Goal: Task Accomplishment & Management: Use online tool/utility

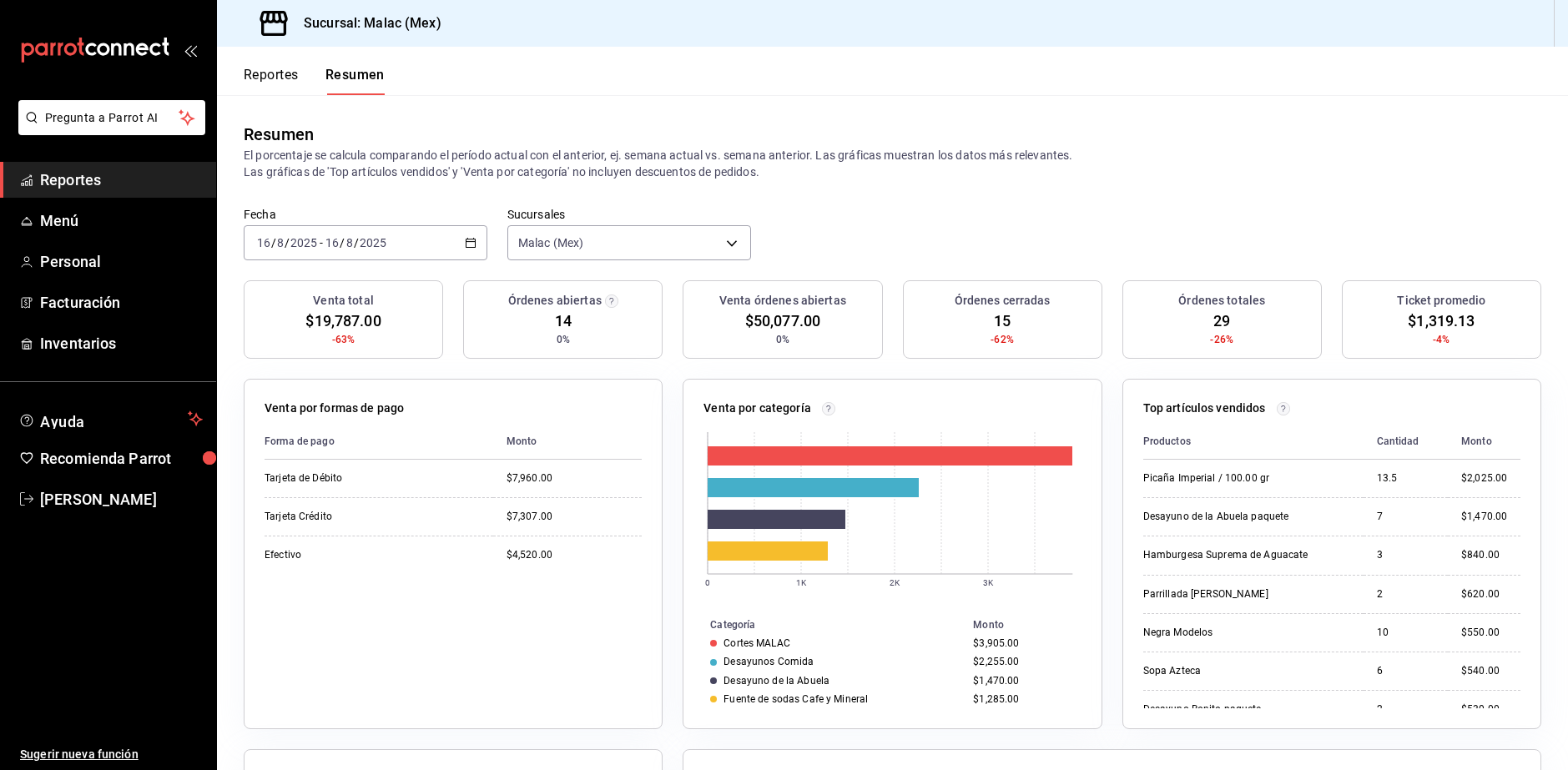
click at [273, 68] on button "Reportes" at bounding box center [271, 80] width 55 height 28
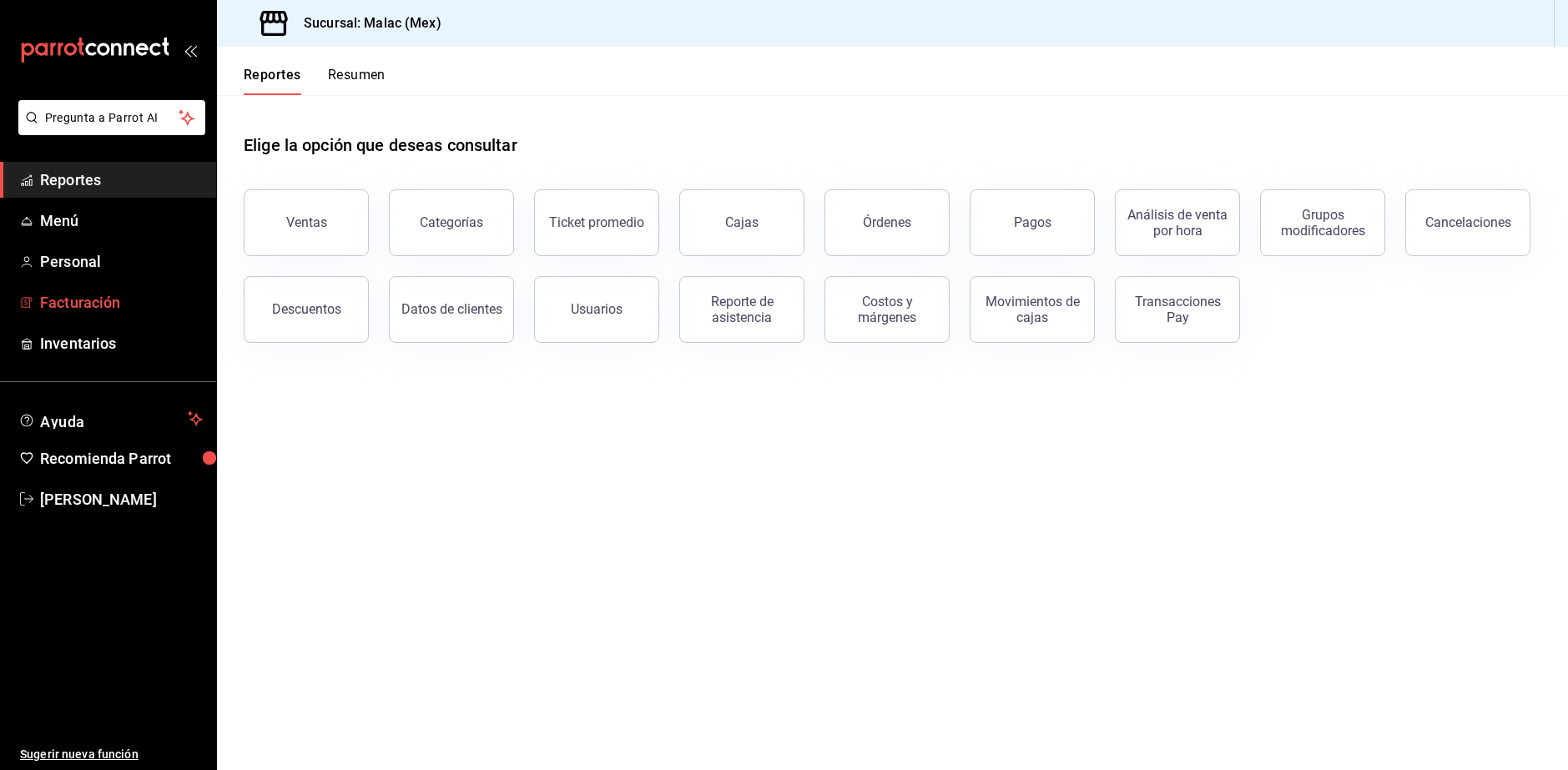
click at [114, 305] on span "Facturación" at bounding box center [121, 301] width 162 height 22
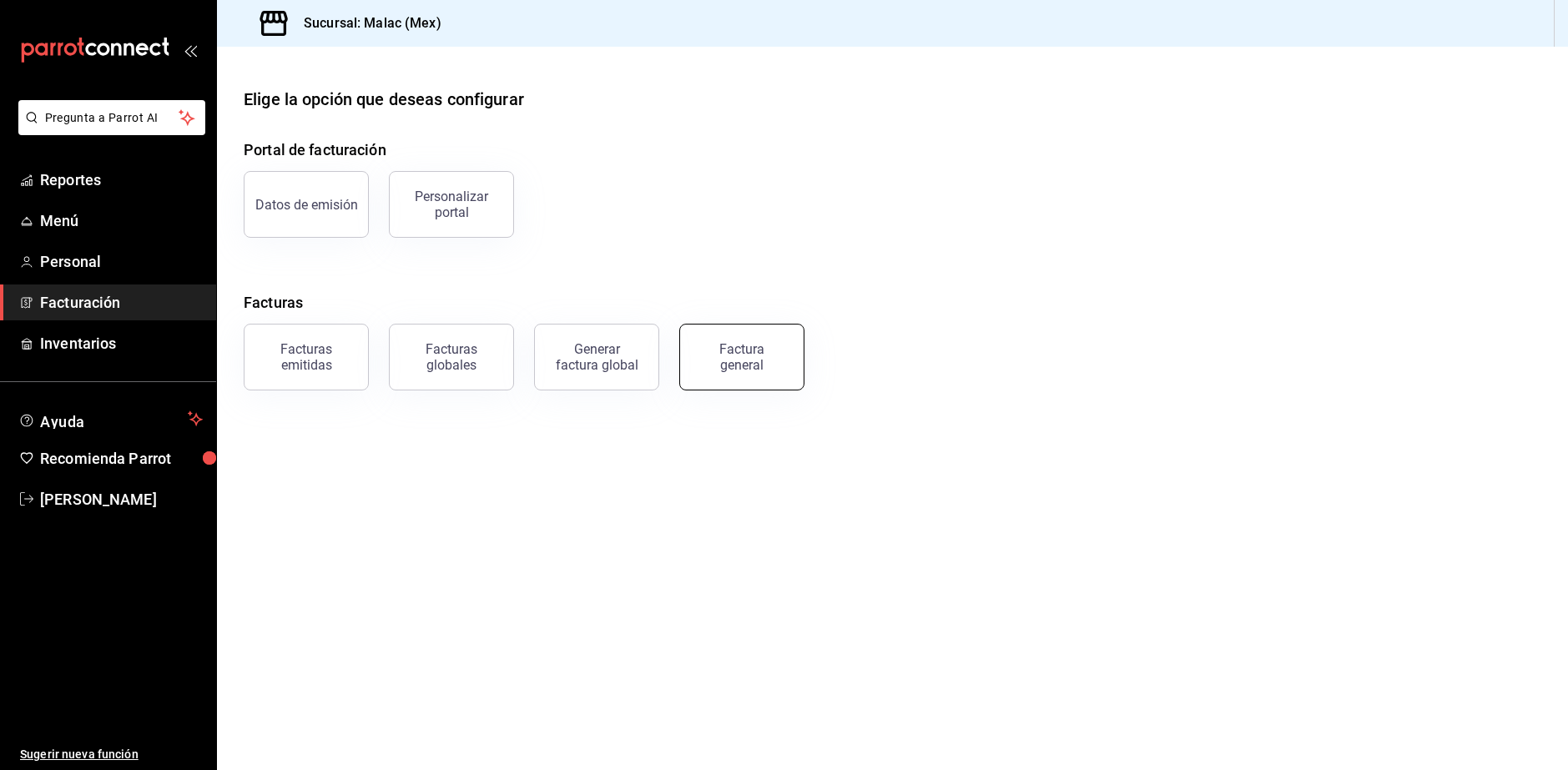
click at [737, 357] on div "Factura general" at bounding box center [742, 356] width 83 height 32
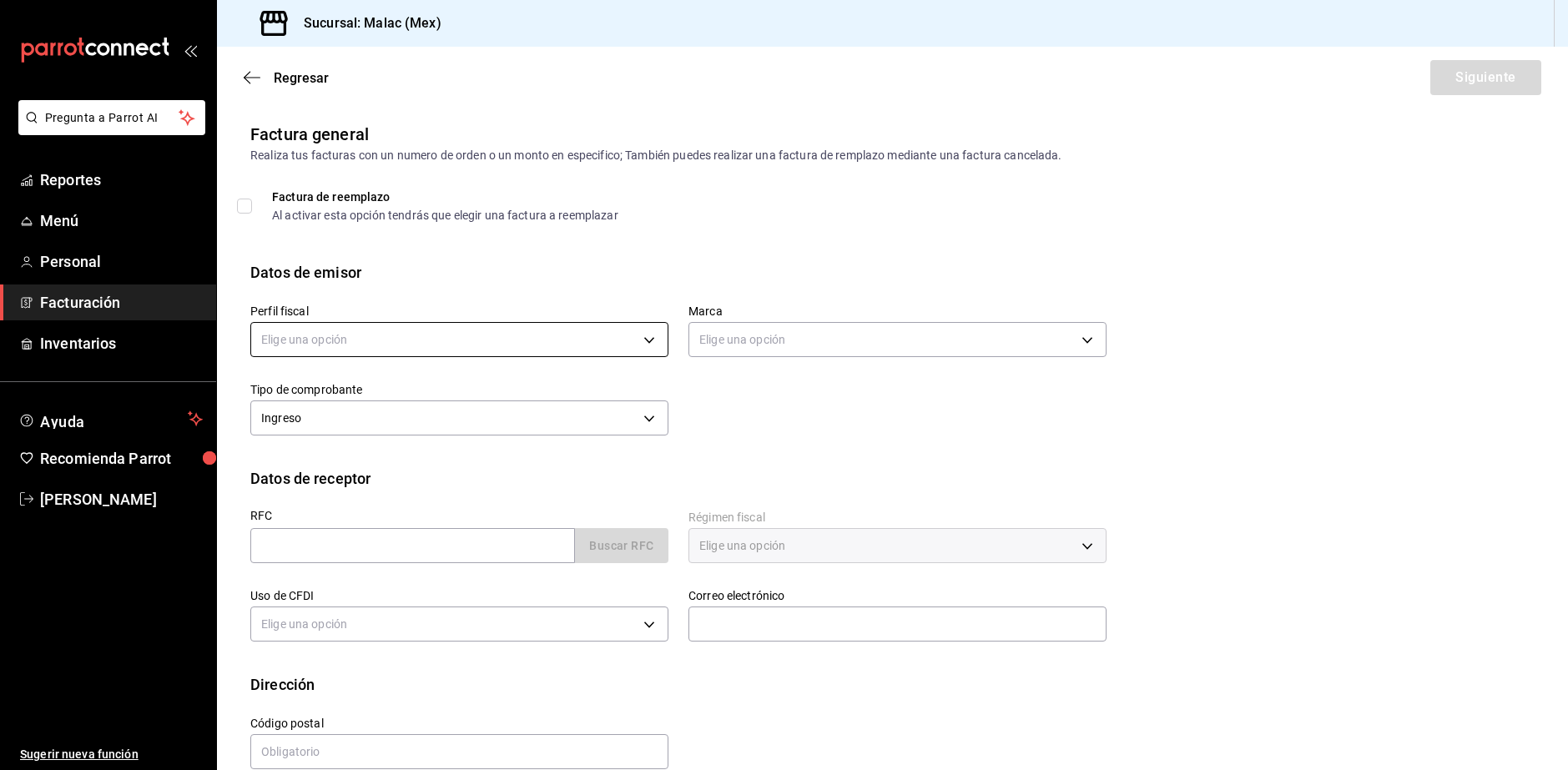
click at [383, 350] on body "Pregunta a Parrot AI Reportes Menú Personal Facturación Inventarios Ayuda Recom…" at bounding box center [784, 385] width 1568 height 770
click at [382, 419] on li "[PERSON_NAME]" at bounding box center [457, 424] width 413 height 31
type input "af20b78f-7f37-4dad-b82b-bfa7aa40c691"
type input "68cda390-11aa-4088-a87d-1ba274343c49"
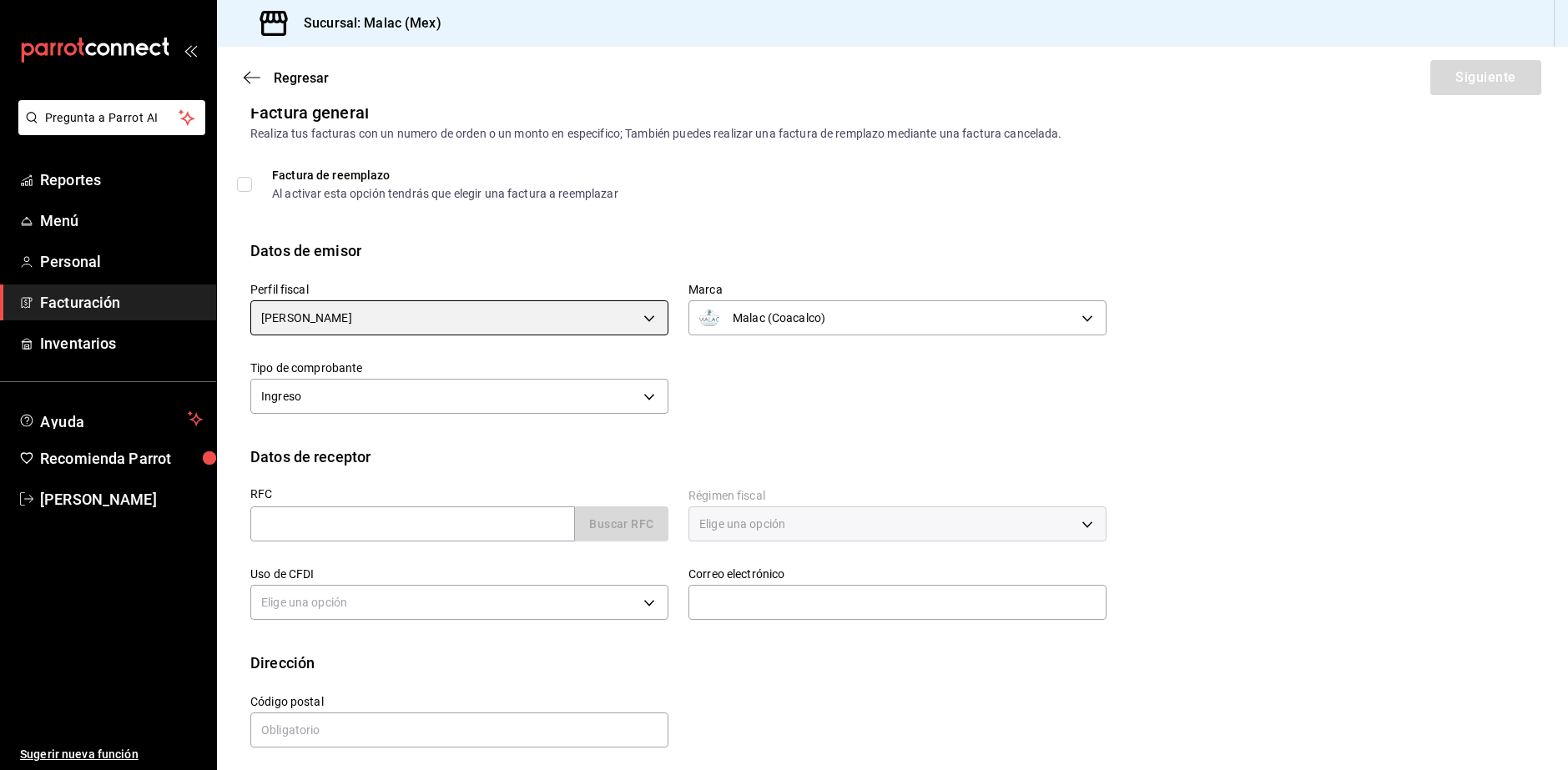
scroll to position [28, 0]
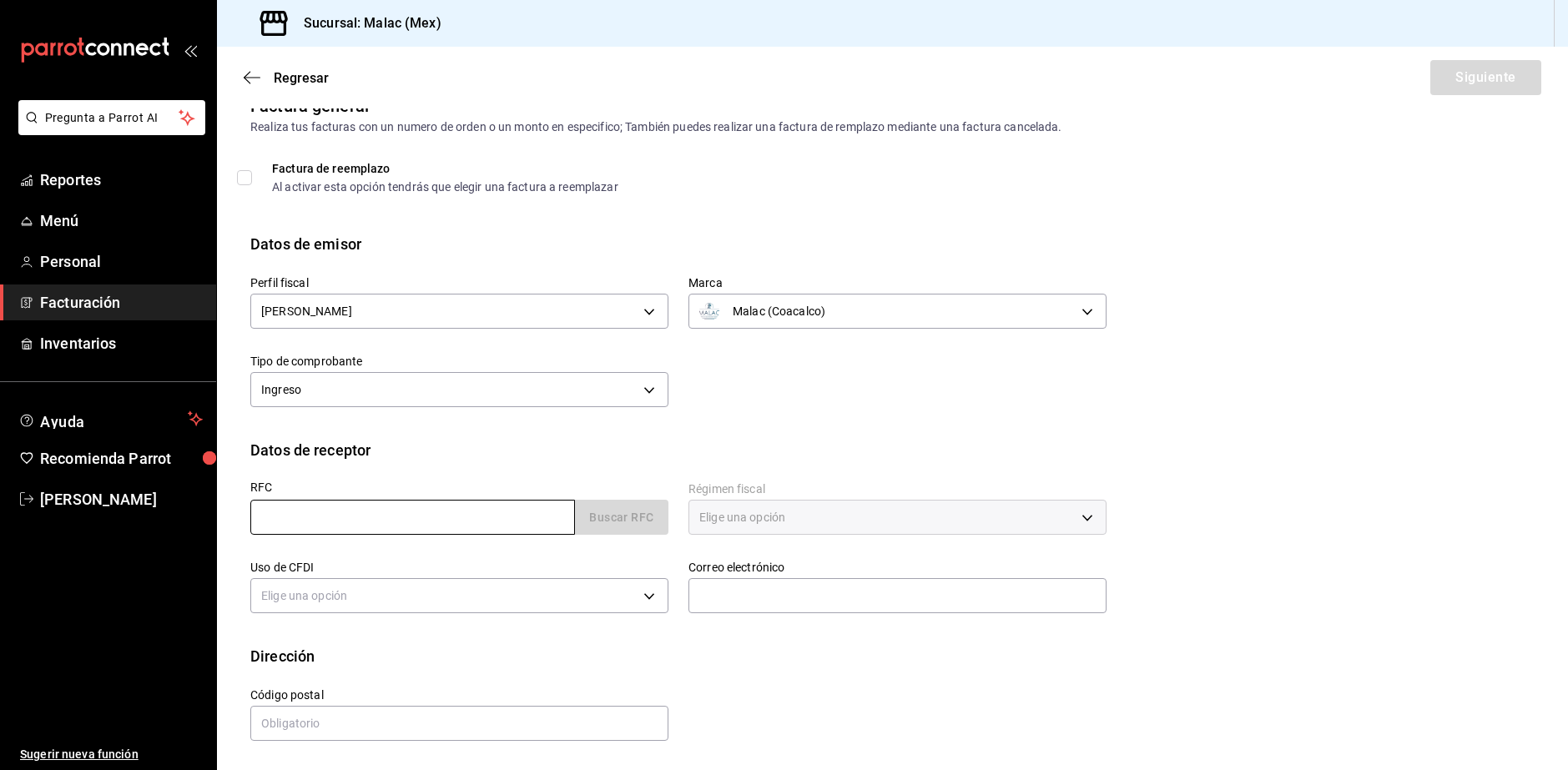
click at [476, 511] on input "text" at bounding box center [413, 517] width 325 height 35
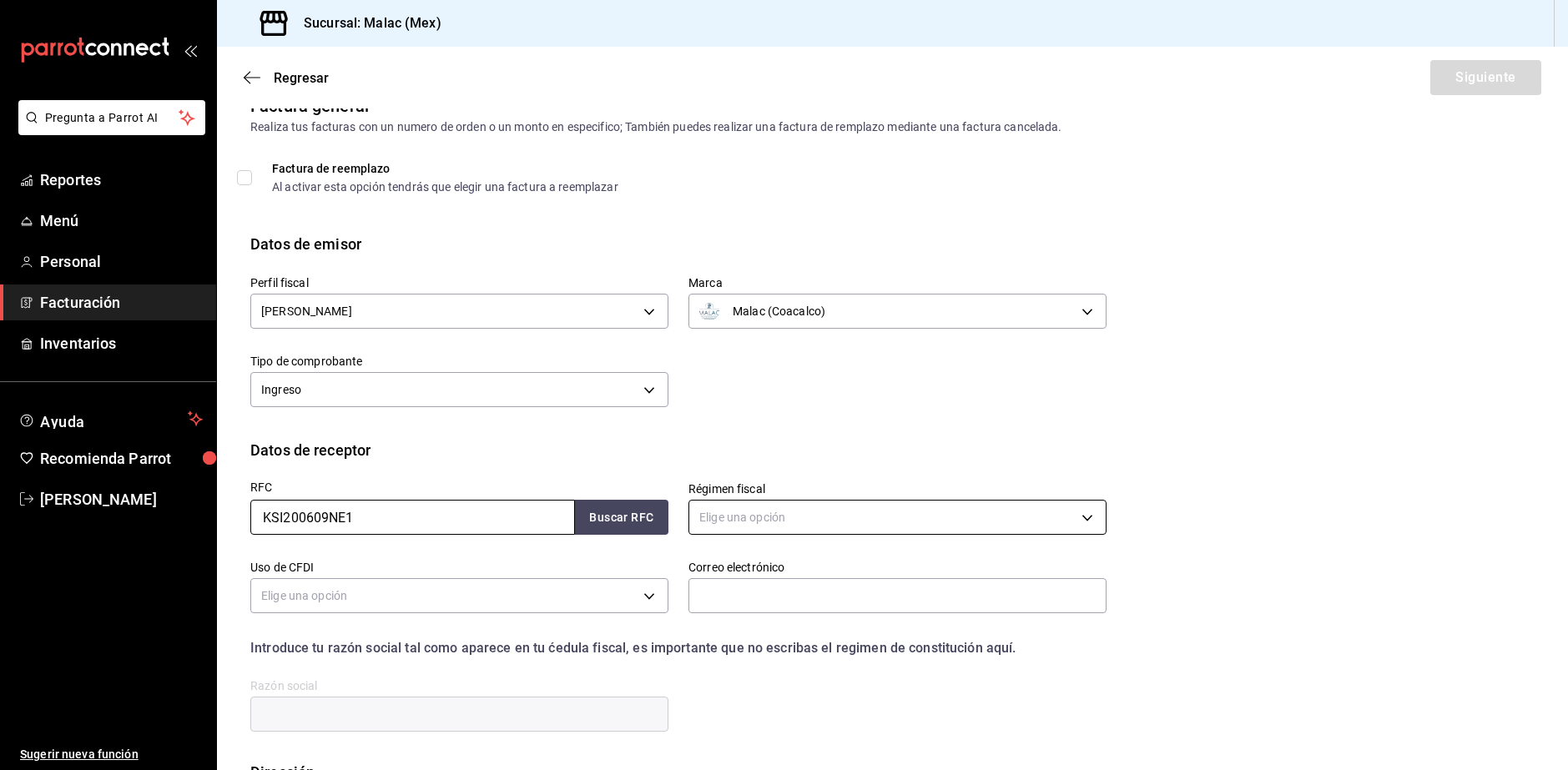
type input "KSI200609NE1"
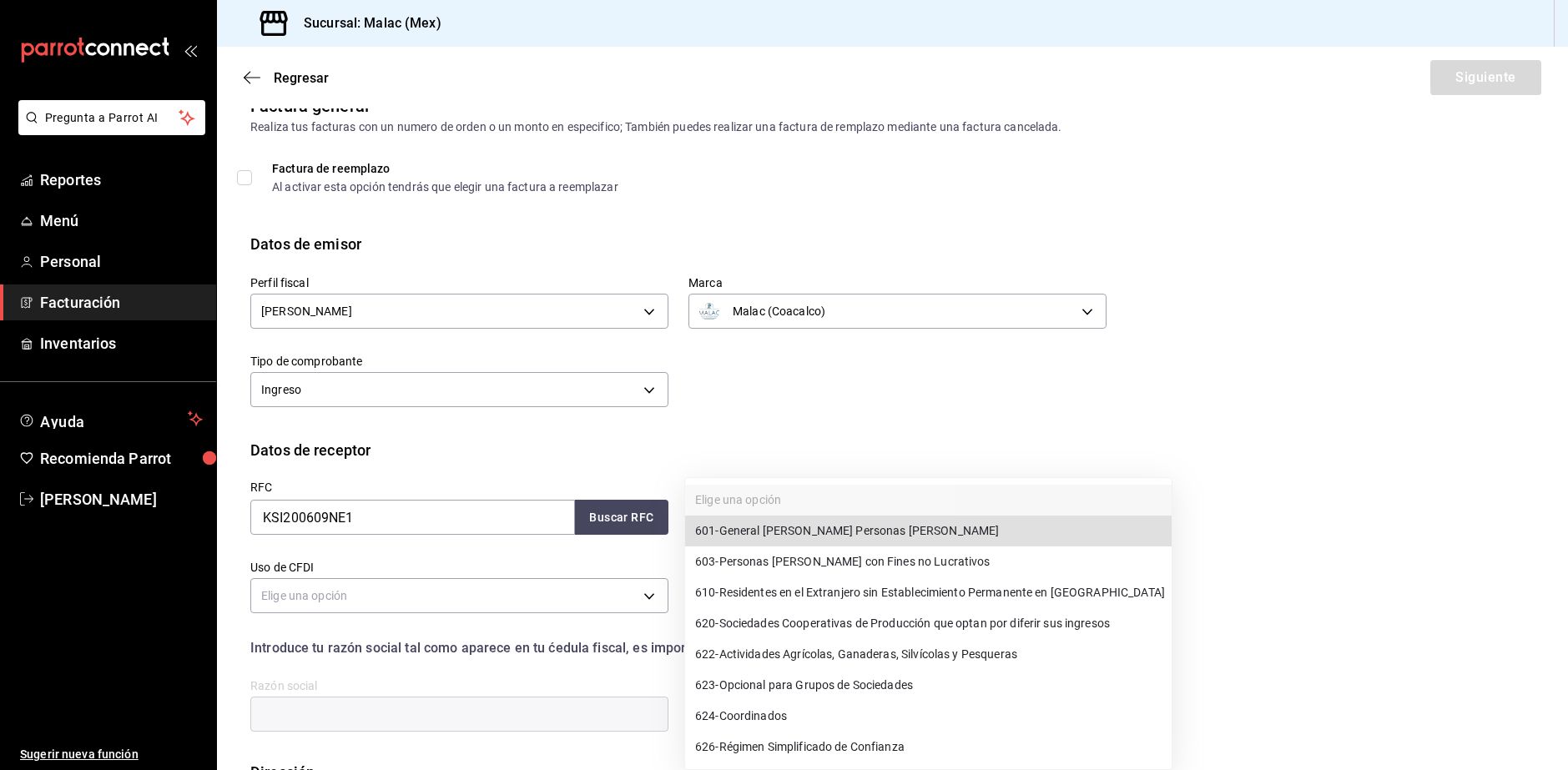
click at [870, 528] on body "Pregunta a Parrot AI Reportes Menú Personal Facturación Inventarios Ayuda Recom…" at bounding box center [784, 385] width 1568 height 770
click at [981, 413] on div at bounding box center [784, 385] width 1568 height 770
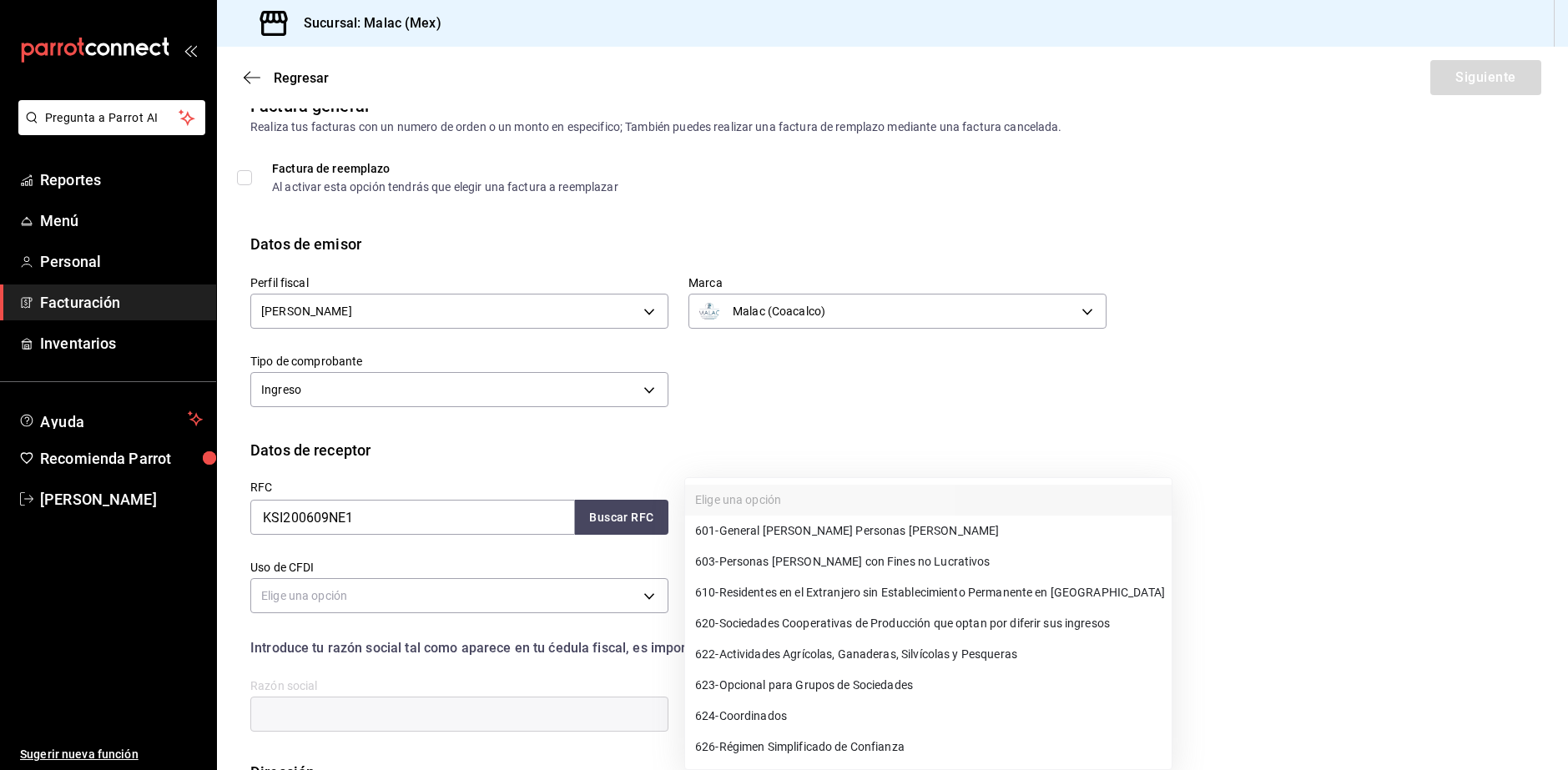
click at [917, 508] on body "Pregunta a Parrot AI Reportes Menú Personal Facturación Inventarios Ayuda Recom…" at bounding box center [784, 385] width 1568 height 770
click at [1067, 406] on div at bounding box center [784, 385] width 1568 height 770
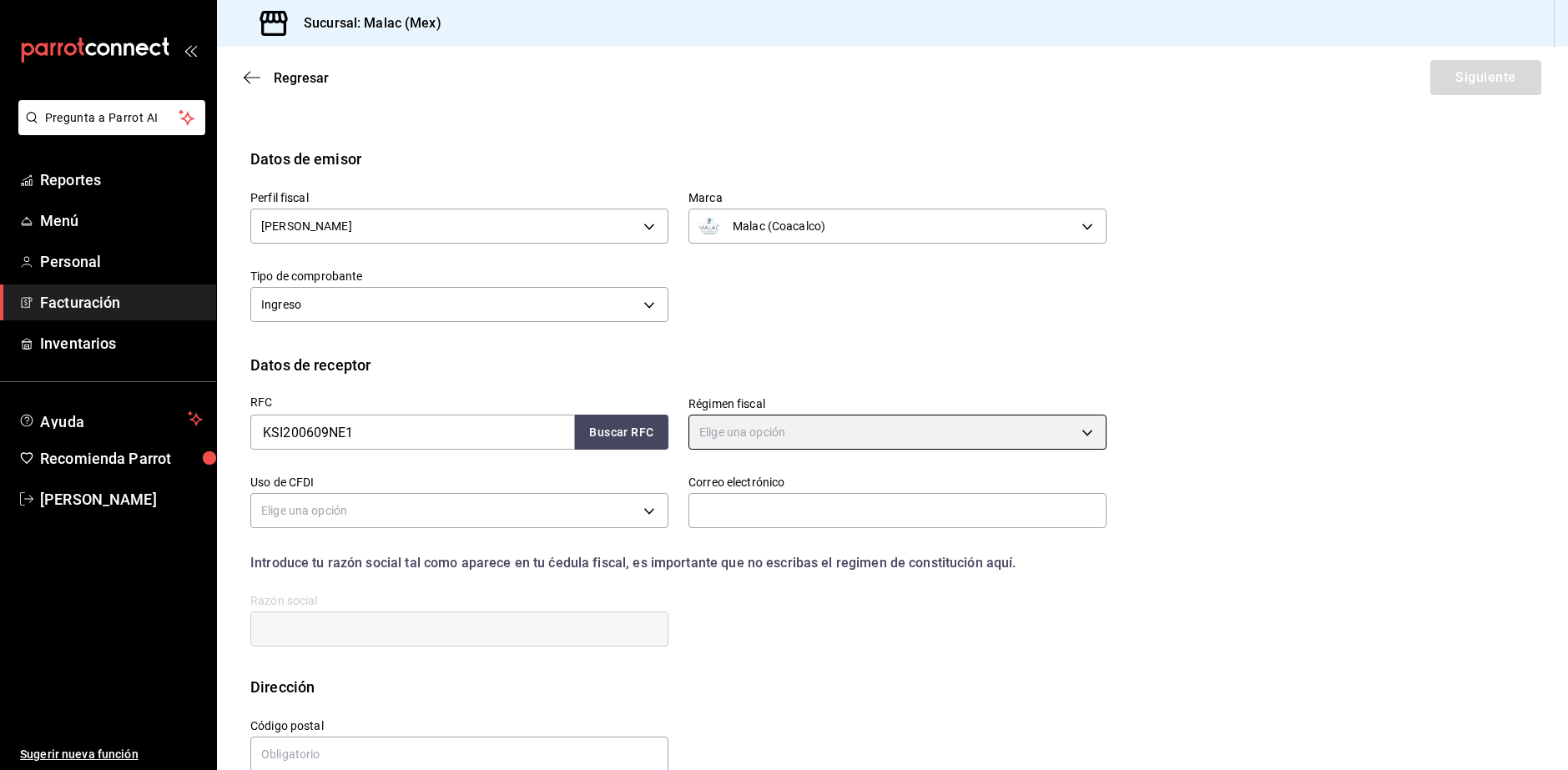
scroll to position [144, 0]
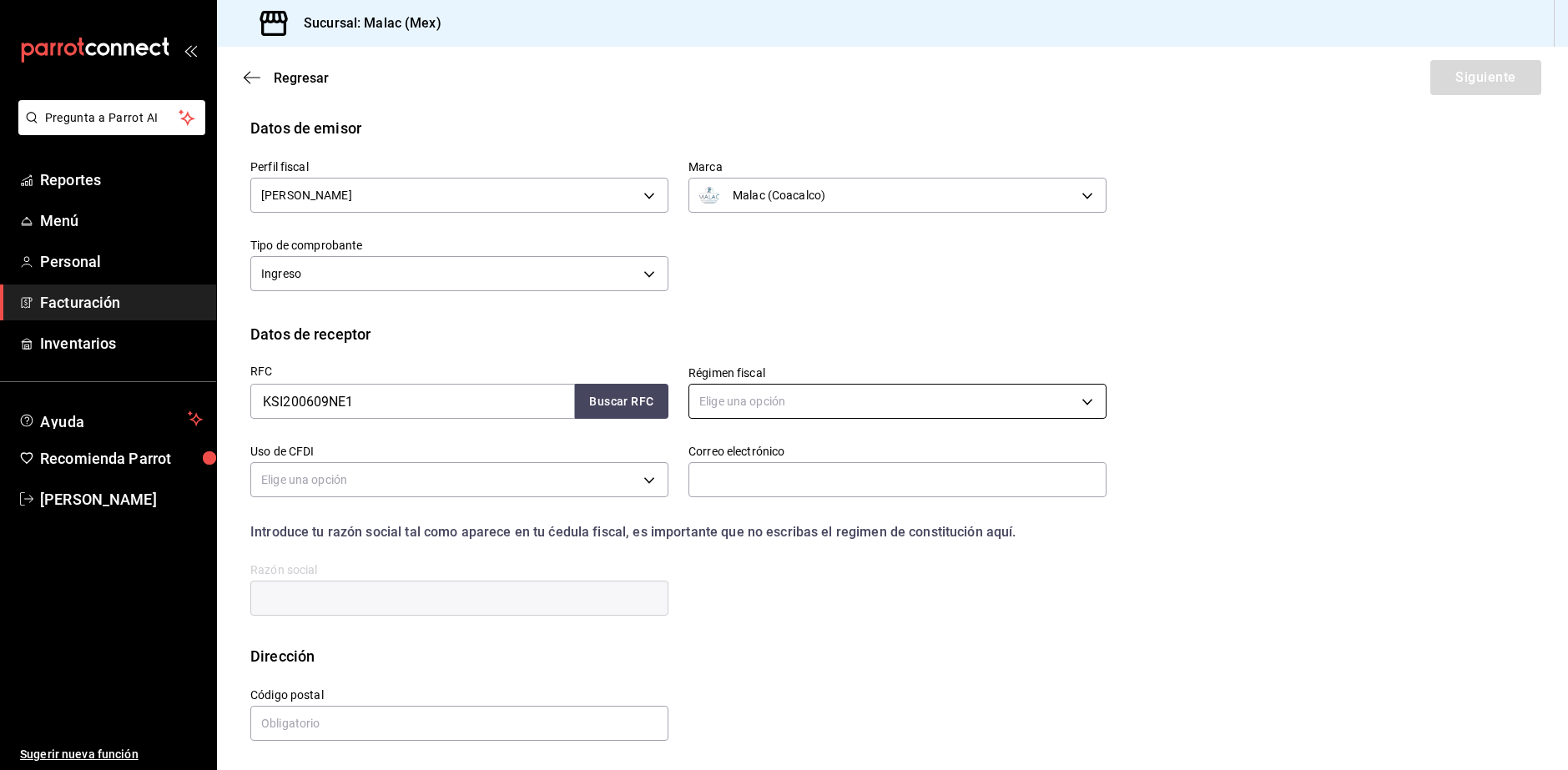
click at [1086, 400] on body "Pregunta a Parrot AI Reportes Menú Personal Facturación Inventarios Ayuda Recom…" at bounding box center [784, 385] width 1568 height 770
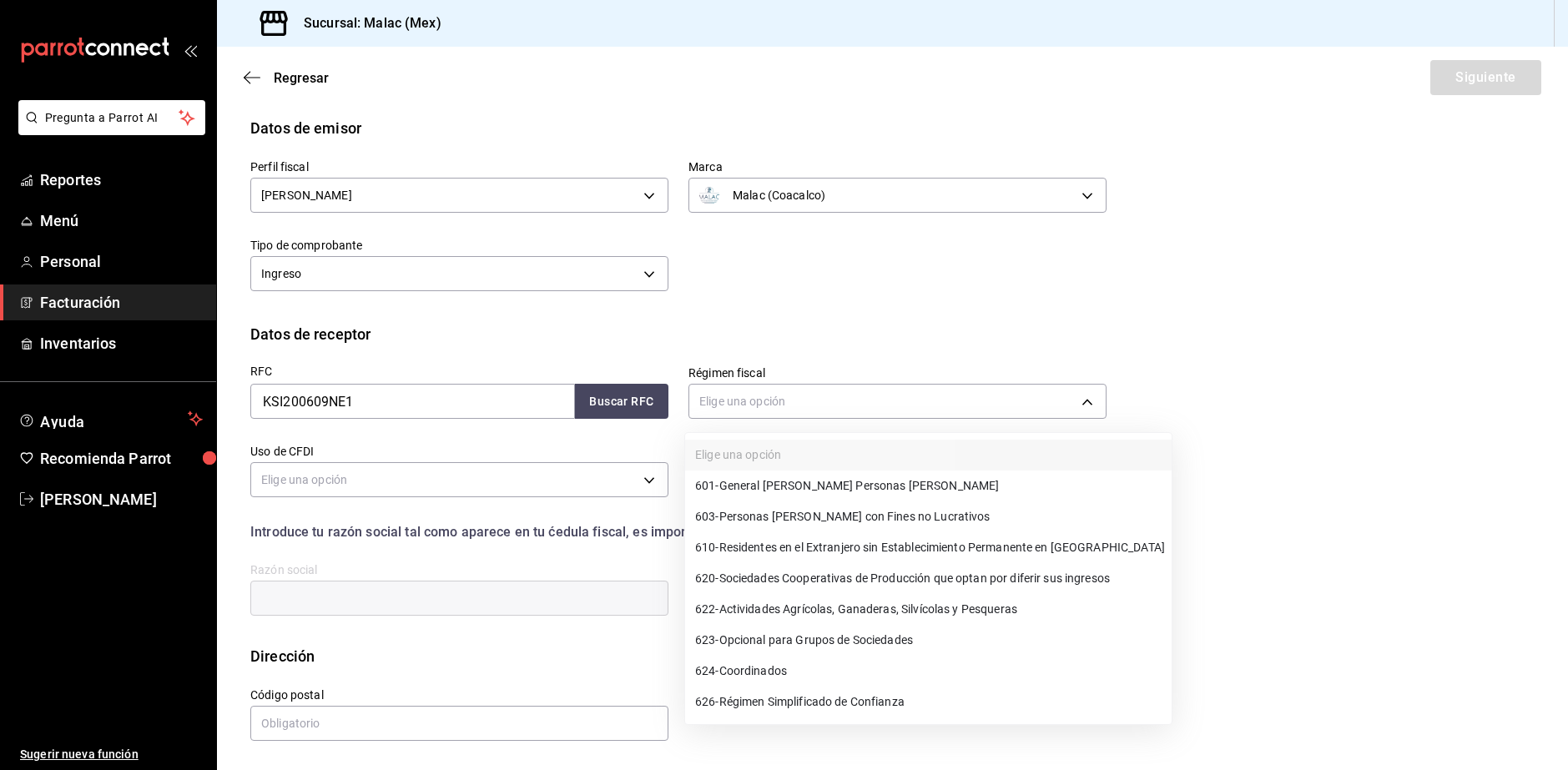
click at [832, 486] on span "601 - General [PERSON_NAME] Personas [PERSON_NAME]" at bounding box center [846, 486] width 303 height 17
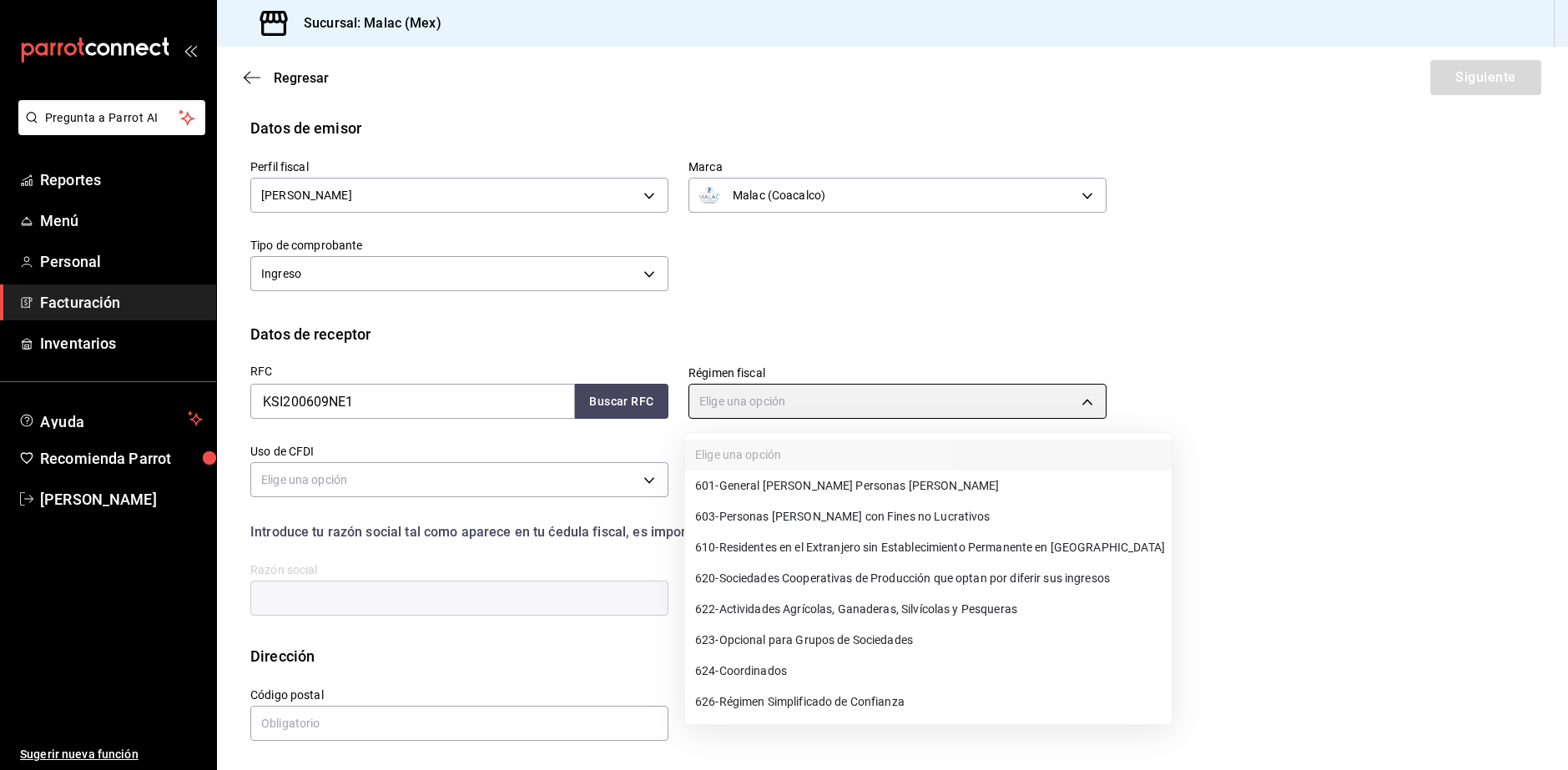
type input "601"
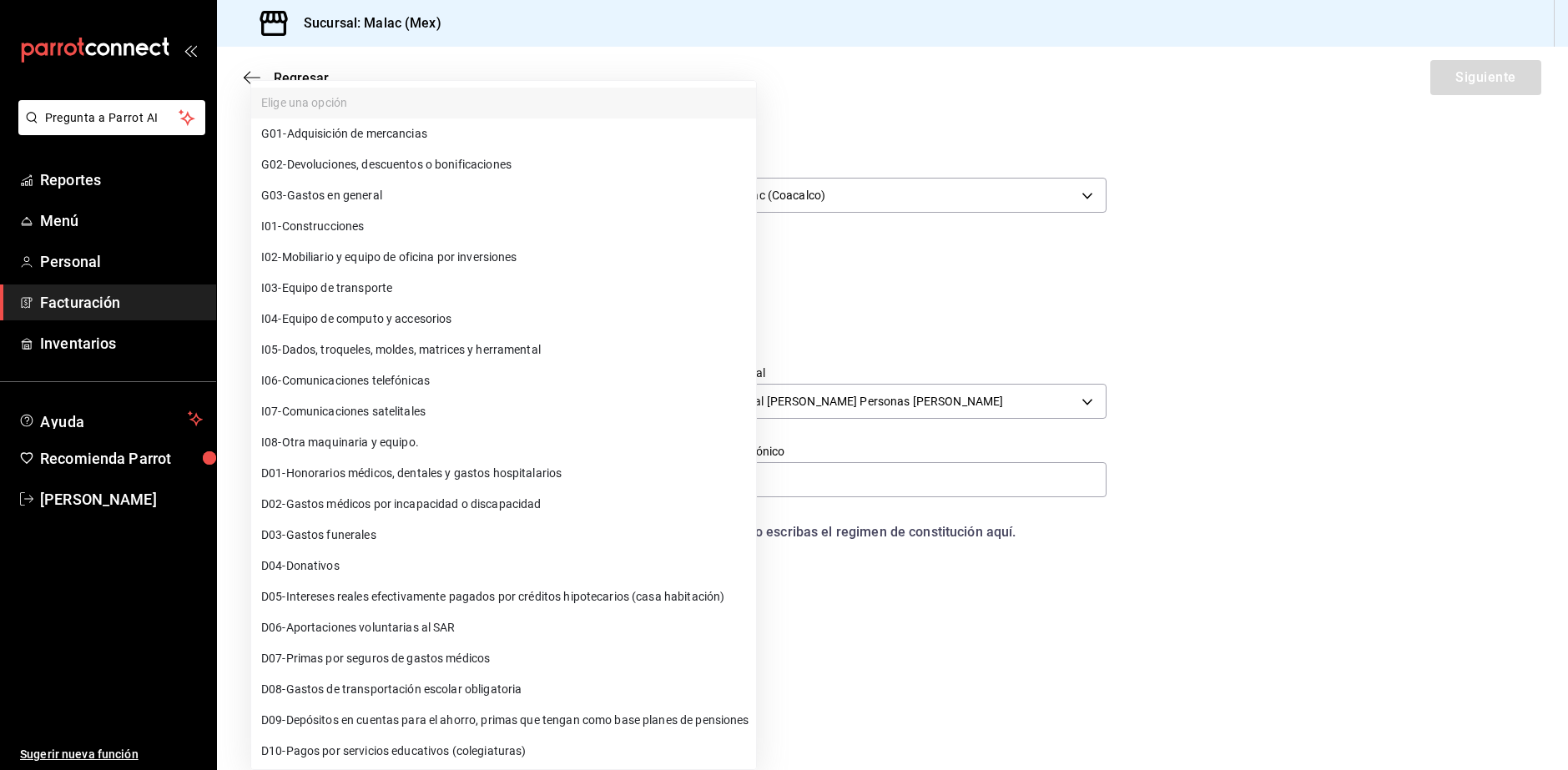
click at [537, 483] on body "Pregunta a Parrot AI Reportes Menú Personal Facturación Inventarios Ayuda Recom…" at bounding box center [784, 385] width 1568 height 770
click at [454, 201] on li "G03 - Gastos en general" at bounding box center [503, 196] width 504 height 31
type input "G03"
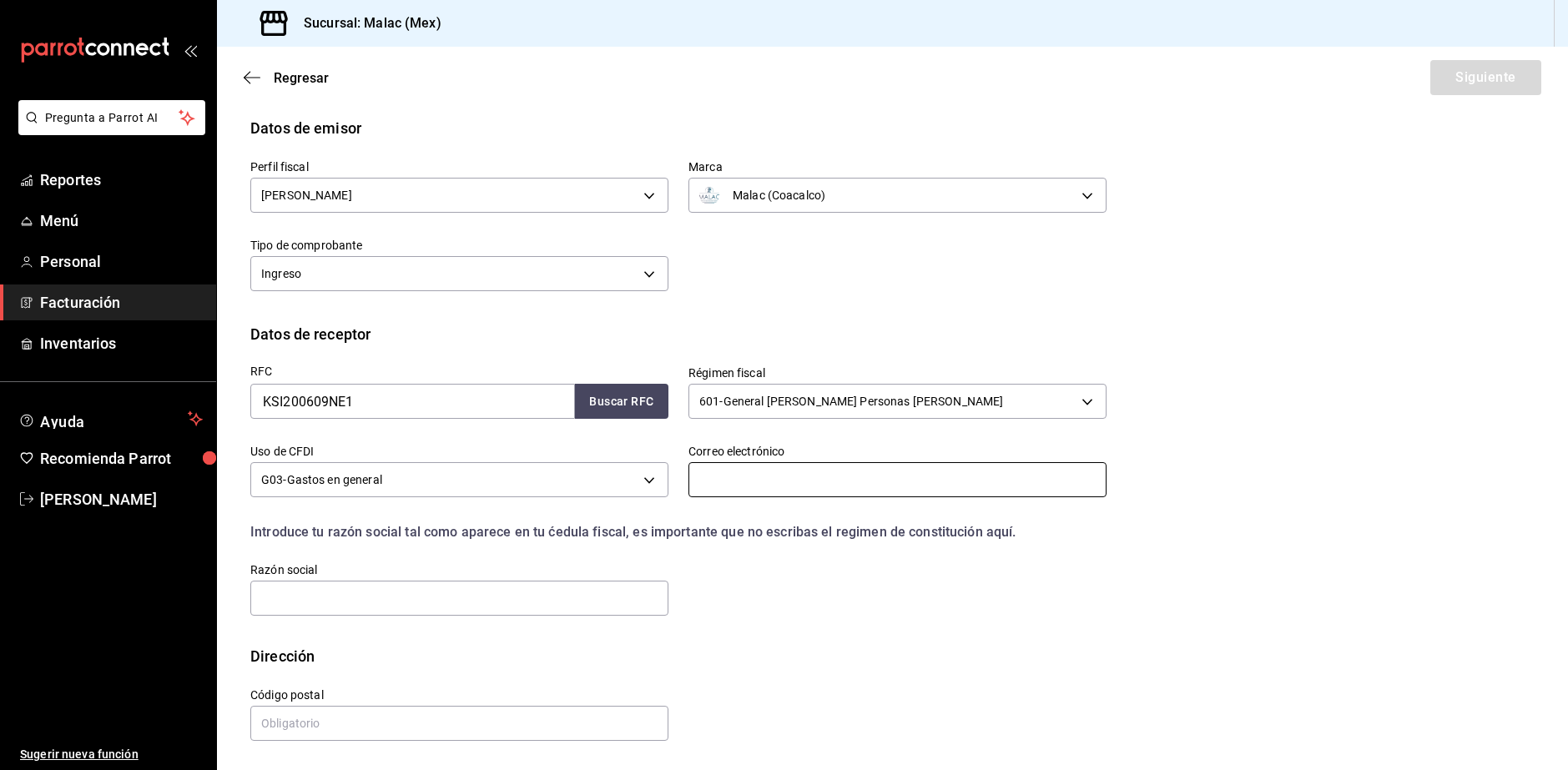
click at [824, 472] on input "text" at bounding box center [897, 479] width 418 height 35
click at [417, 590] on input "text" at bounding box center [459, 598] width 418 height 35
click at [762, 478] on input "[EMAIL_ADDRESS][DOMAIN_NAME]" at bounding box center [897, 479] width 418 height 35
type input "[EMAIL_ADDRESS][DOMAIN_NAME]"
click at [500, 607] on input "text" at bounding box center [459, 598] width 418 height 35
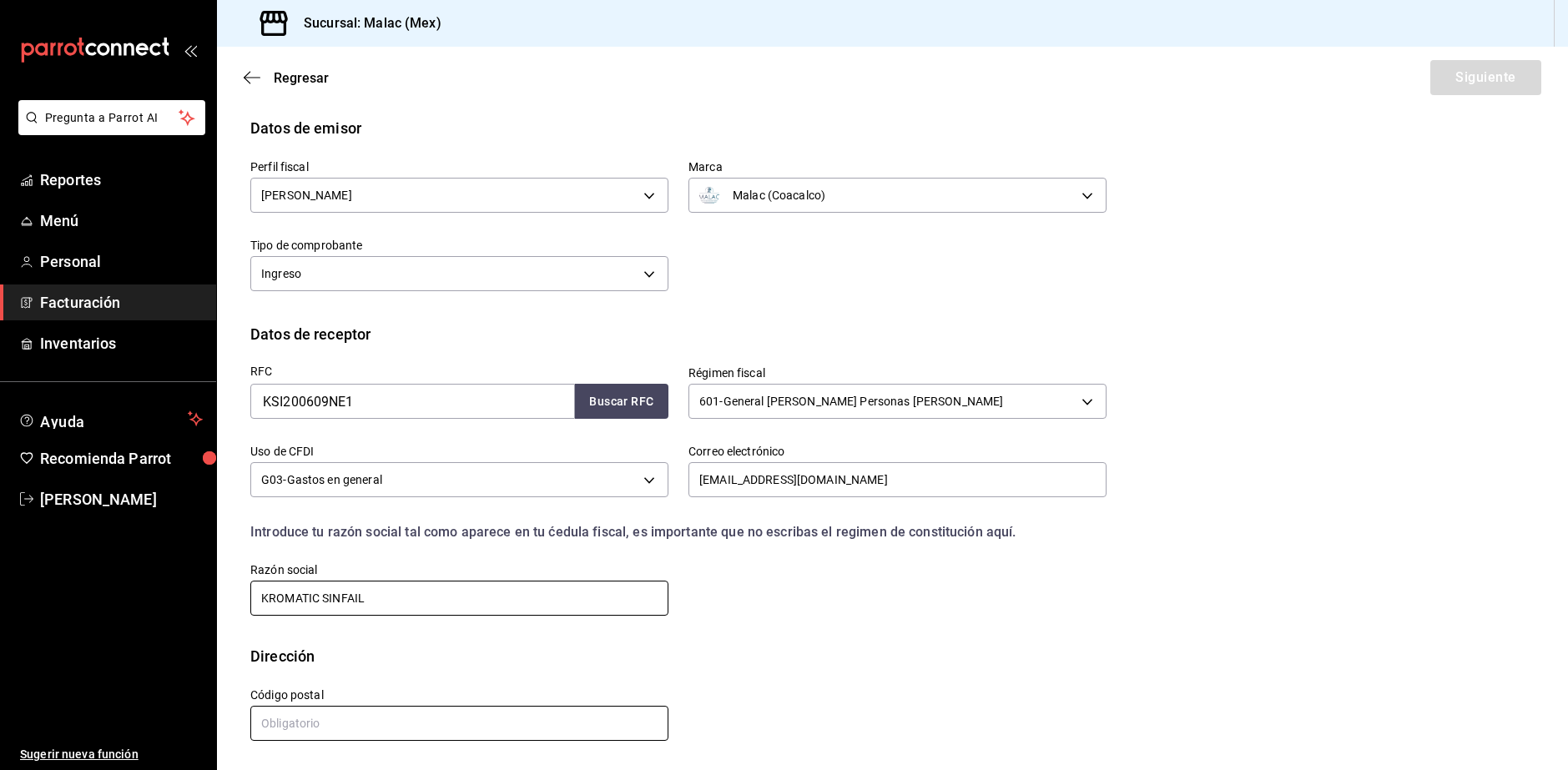
type input "KROMATIC SINFAIL"
drag, startPoint x: 559, startPoint y: 725, endPoint x: 620, endPoint y: 728, distance: 61.1
click at [559, 725] on input "text" at bounding box center [459, 724] width 418 height 35
type input "55726"
click at [1458, 75] on button "Siguiente" at bounding box center [1485, 77] width 111 height 35
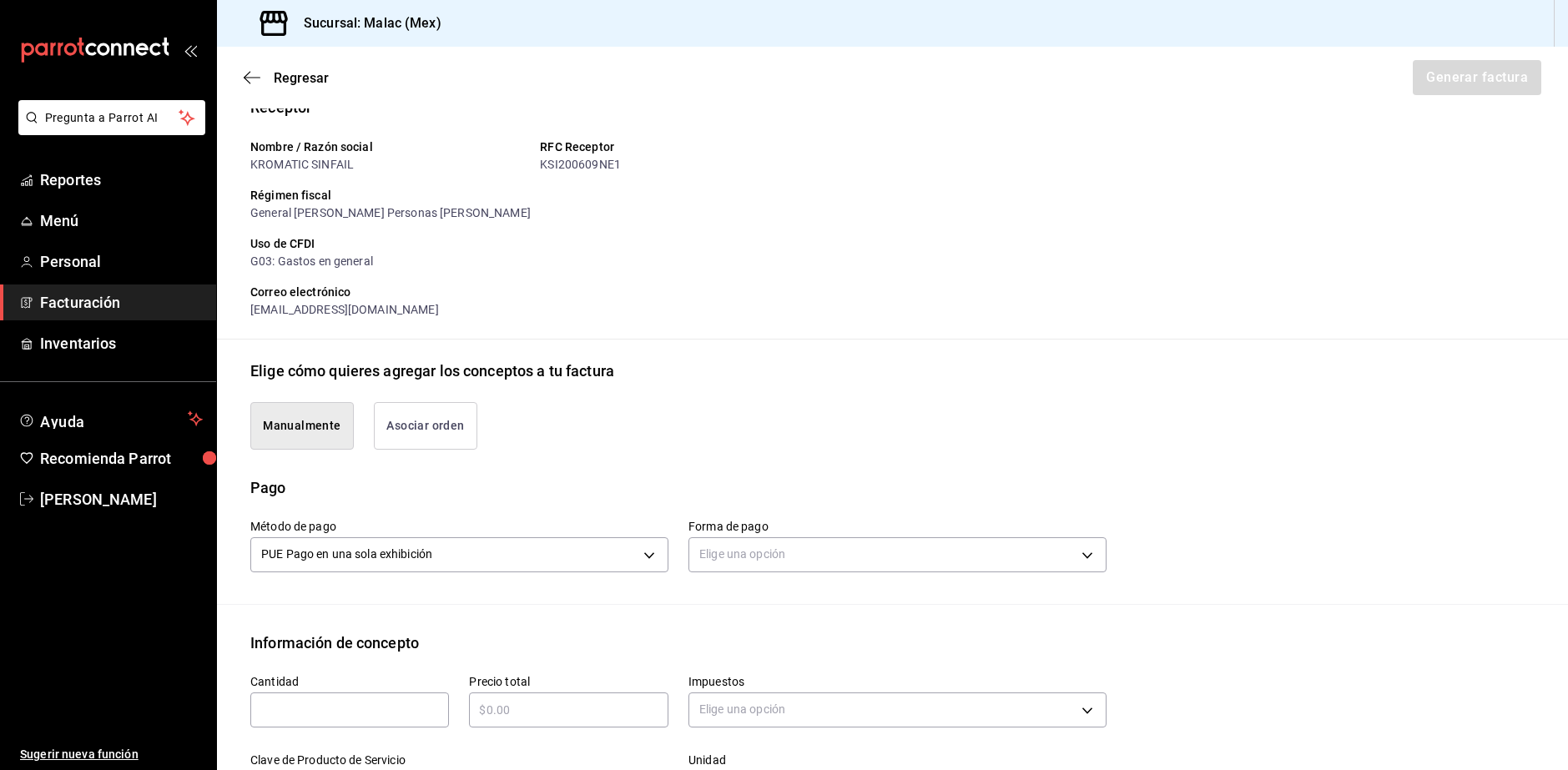
click at [450, 430] on button "Asociar orden" at bounding box center [425, 425] width 103 height 47
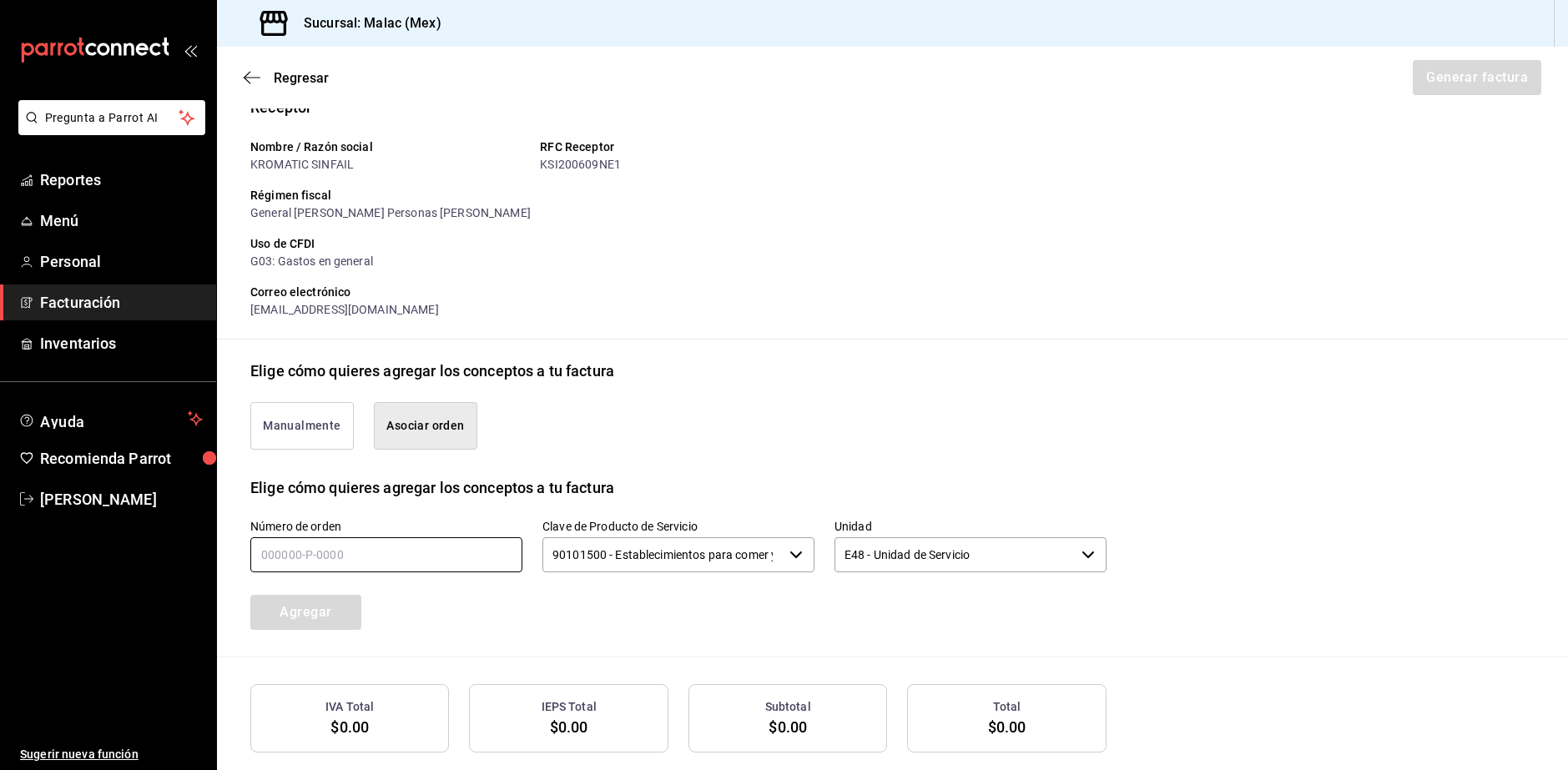
click at [368, 556] on input "text" at bounding box center [386, 555] width 272 height 35
type input "160825-P-0005"
click at [321, 607] on button "Agregar" at bounding box center [305, 613] width 111 height 35
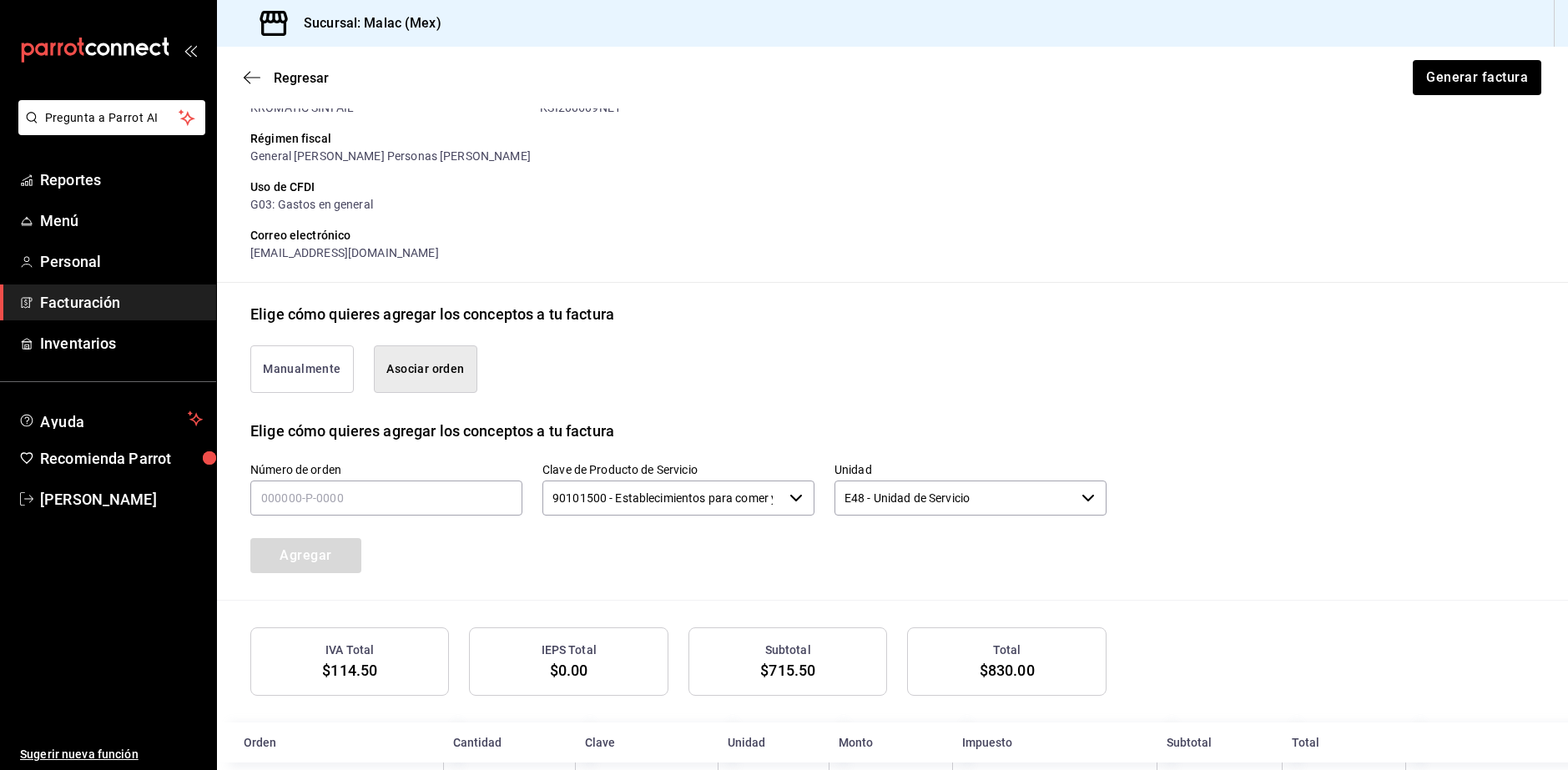
scroll to position [270, 0]
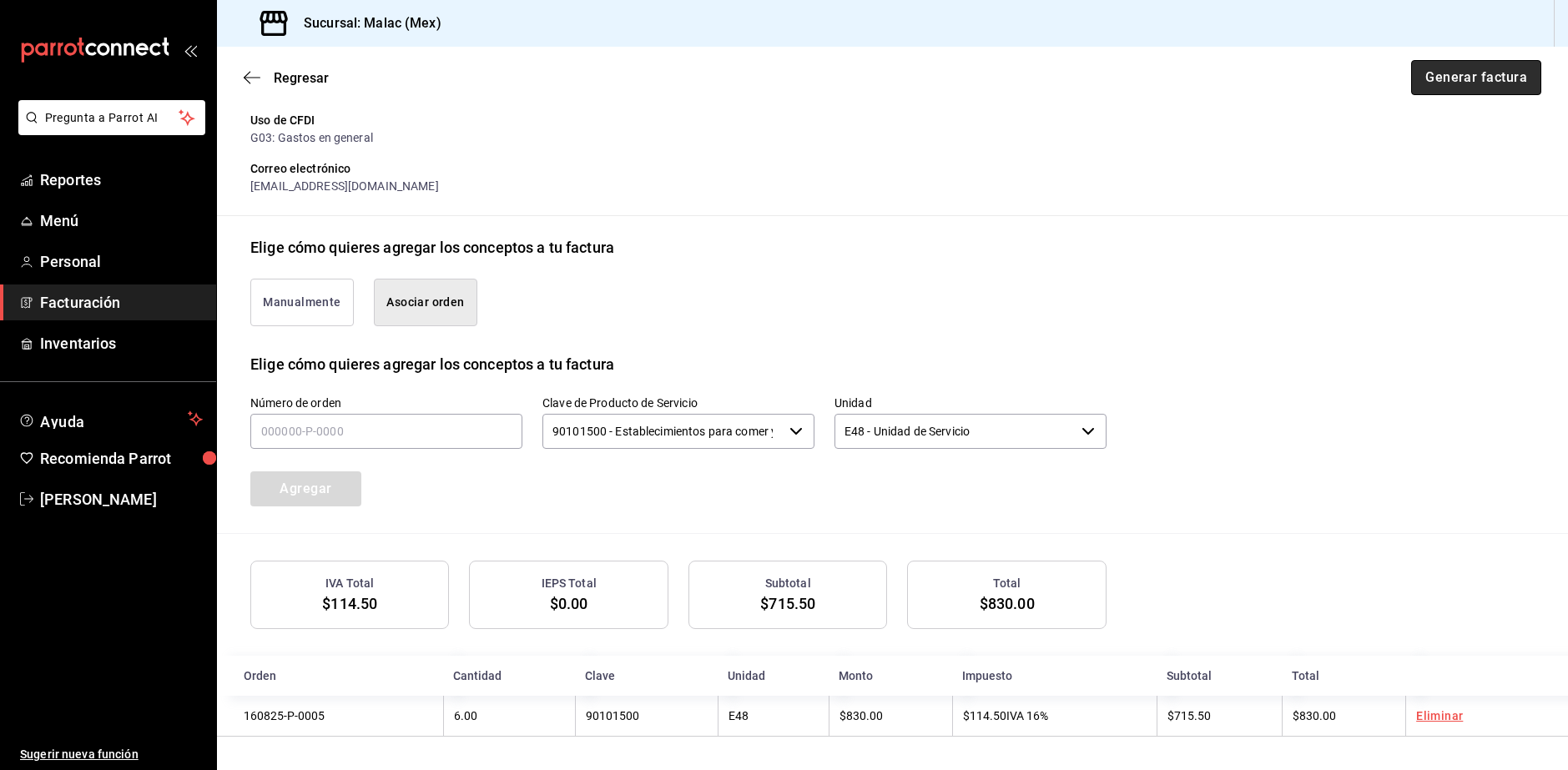
click at [1457, 79] on button "Generar factura" at bounding box center [1475, 77] width 130 height 35
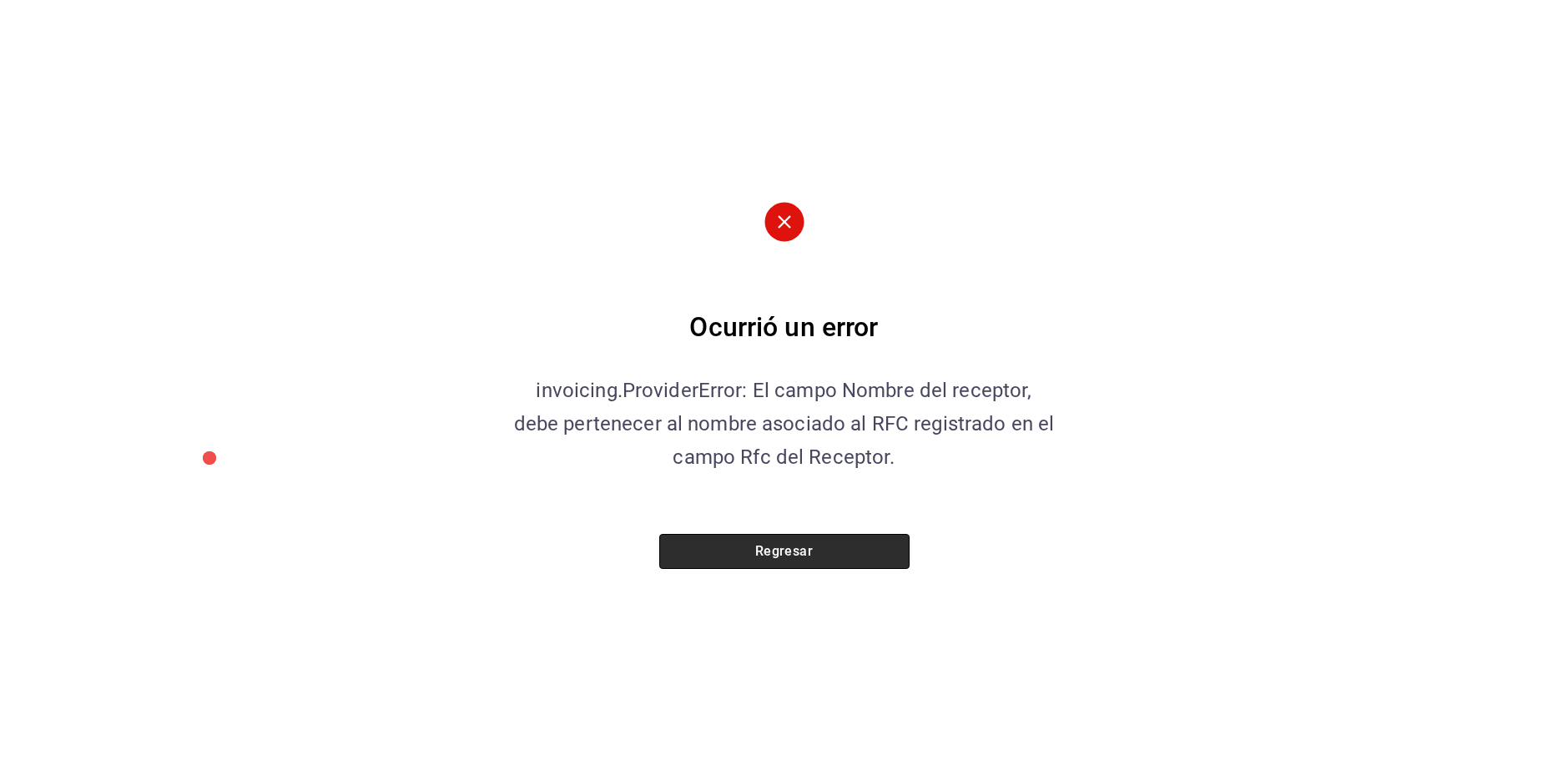
click at [813, 556] on button "Regresar" at bounding box center [784, 552] width 250 height 35
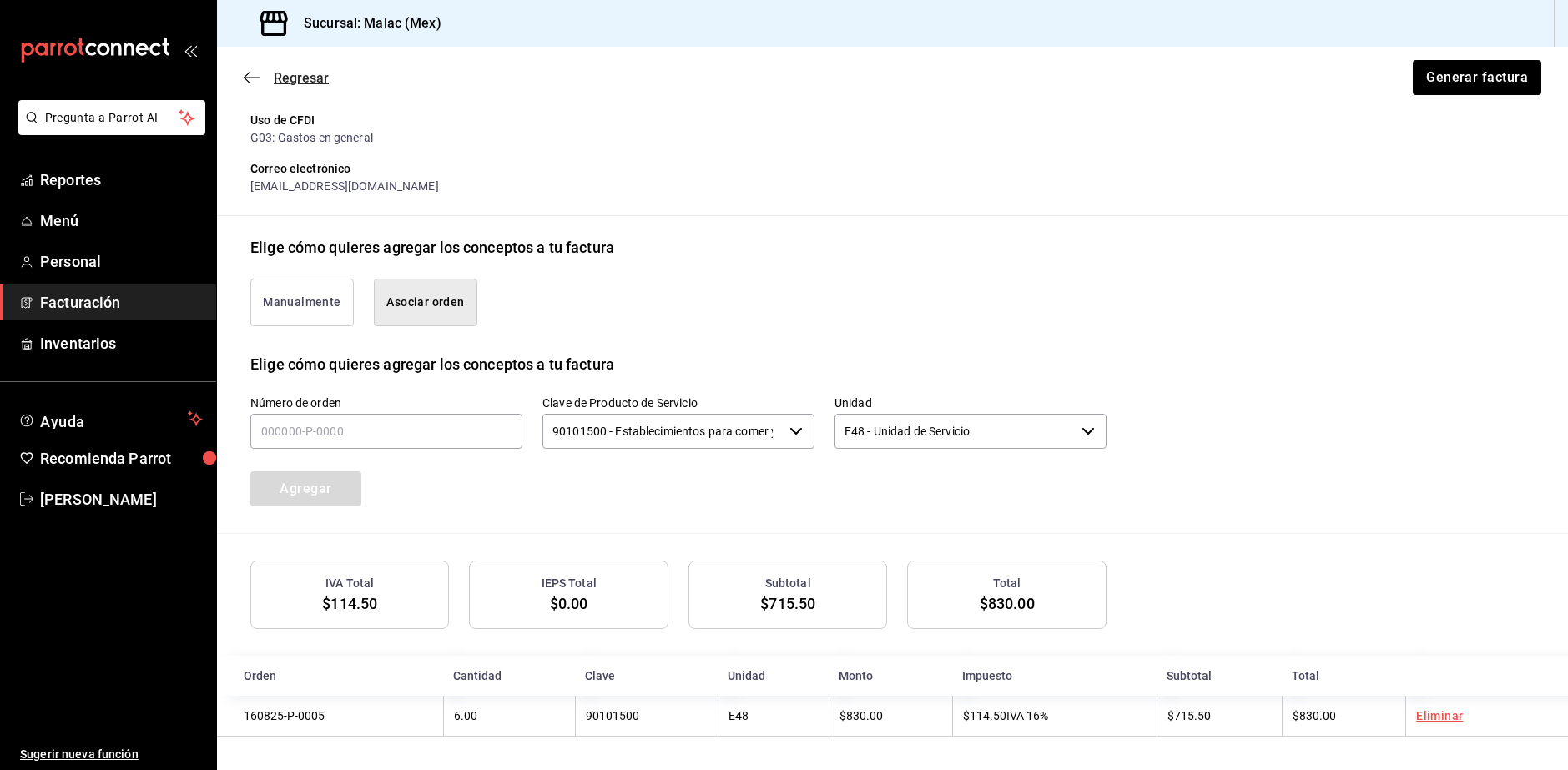
click at [286, 74] on span "Regresar" at bounding box center [300, 78] width 55 height 15
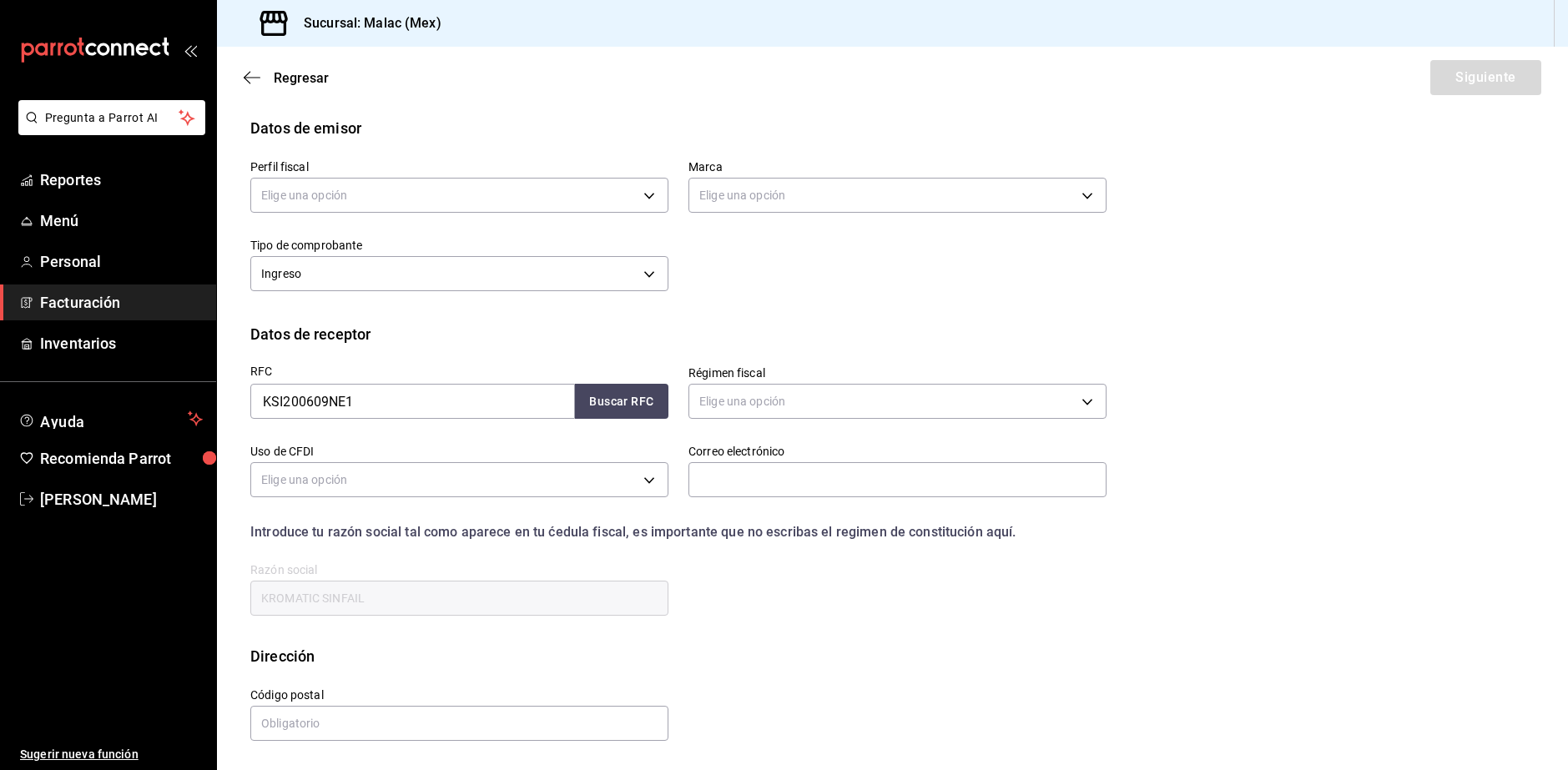
scroll to position [28, 0]
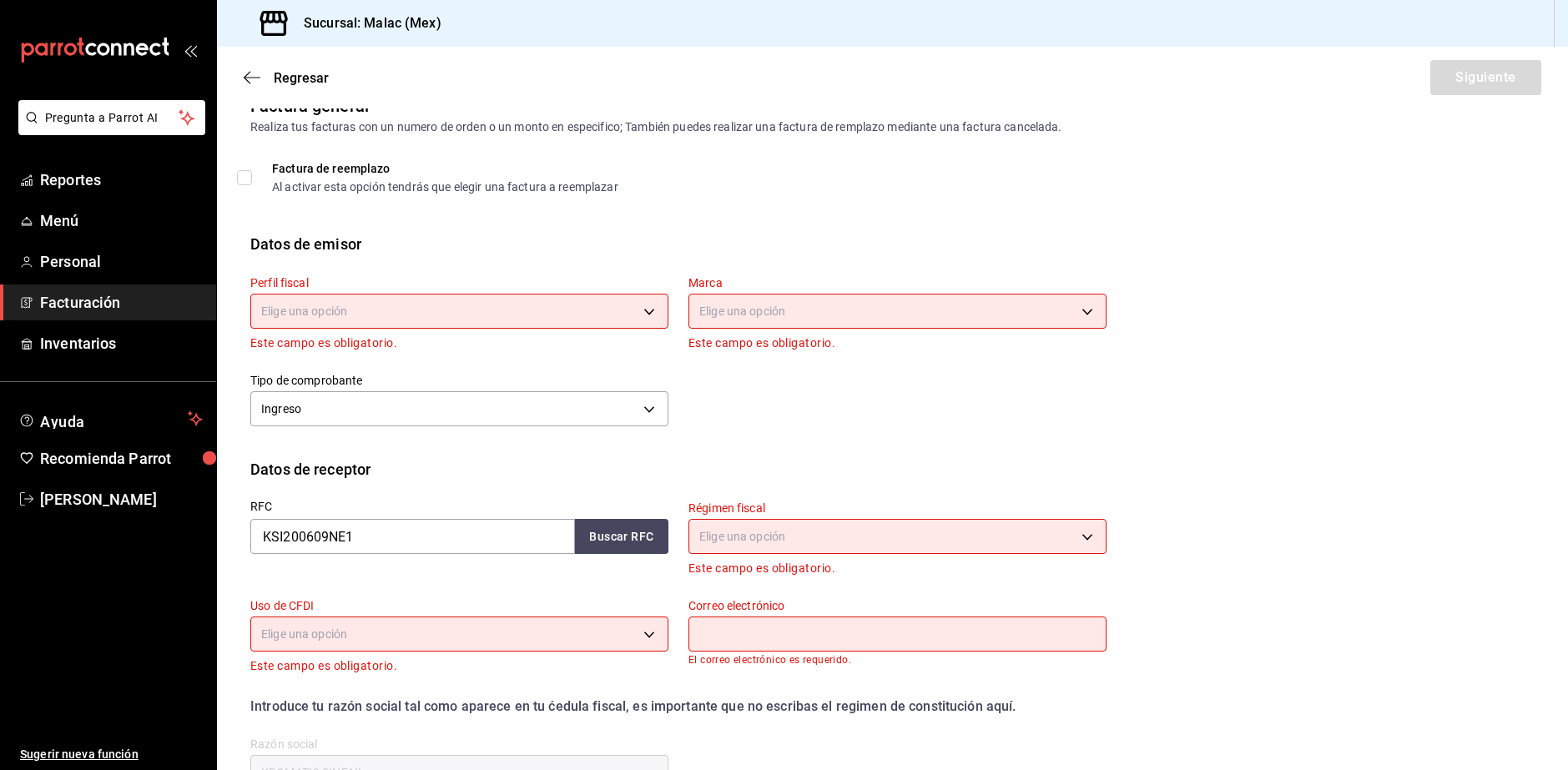
click at [559, 308] on body "Pregunta a Parrot AI Reportes Menú Personal Facturación Inventarios Ayuda Recom…" at bounding box center [784, 385] width 1568 height 770
click at [584, 393] on li "[PERSON_NAME]" at bounding box center [457, 396] width 413 height 31
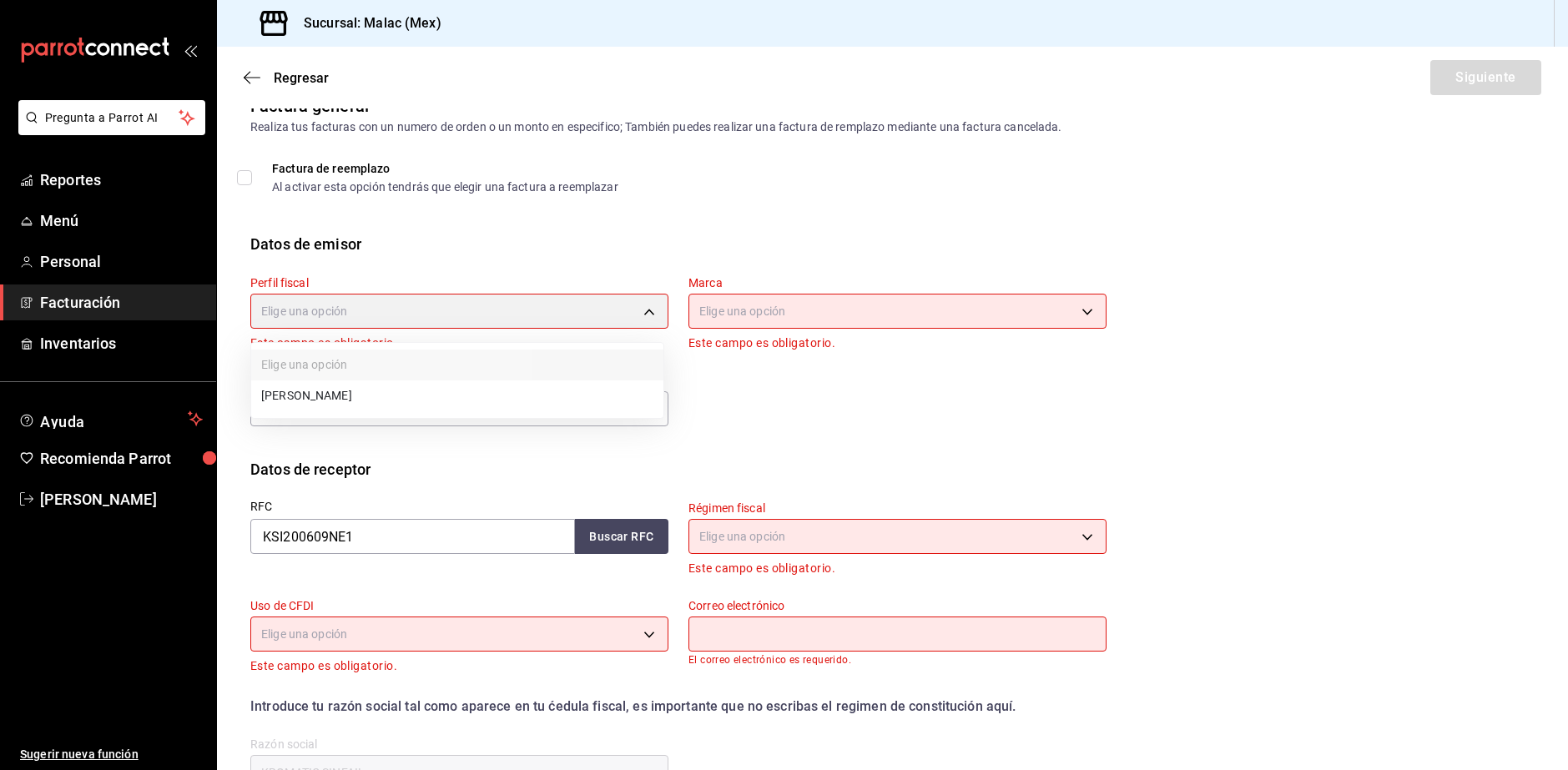
type input "af20b78f-7f37-4dad-b82b-bfa7aa40c691"
type input "68cda390-11aa-4088-a87d-1ba274343c49"
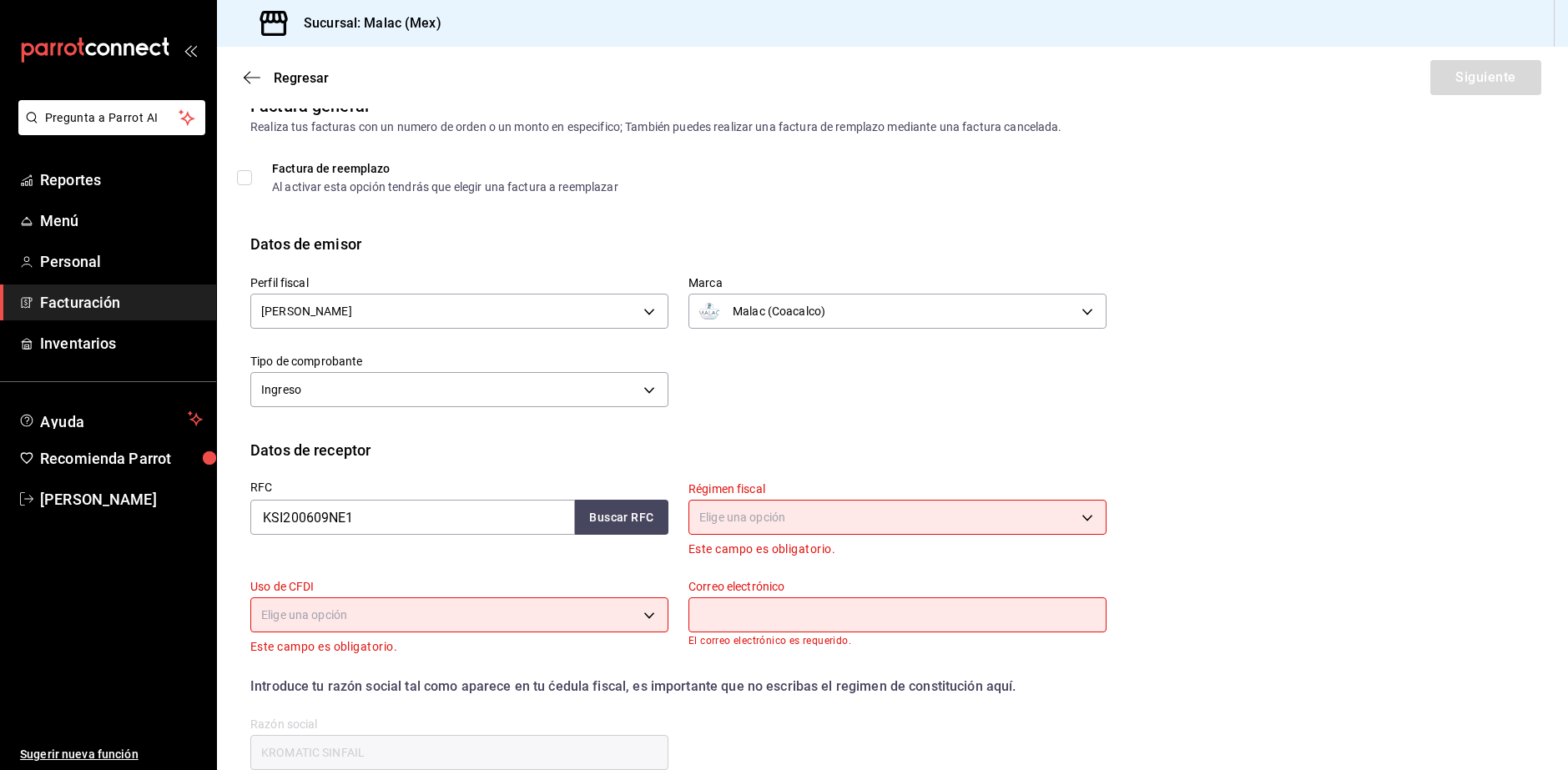
click at [801, 518] on body "Pregunta a Parrot AI Reportes Menú Personal Facturación Inventarios Ayuda Recom…" at bounding box center [784, 385] width 1568 height 770
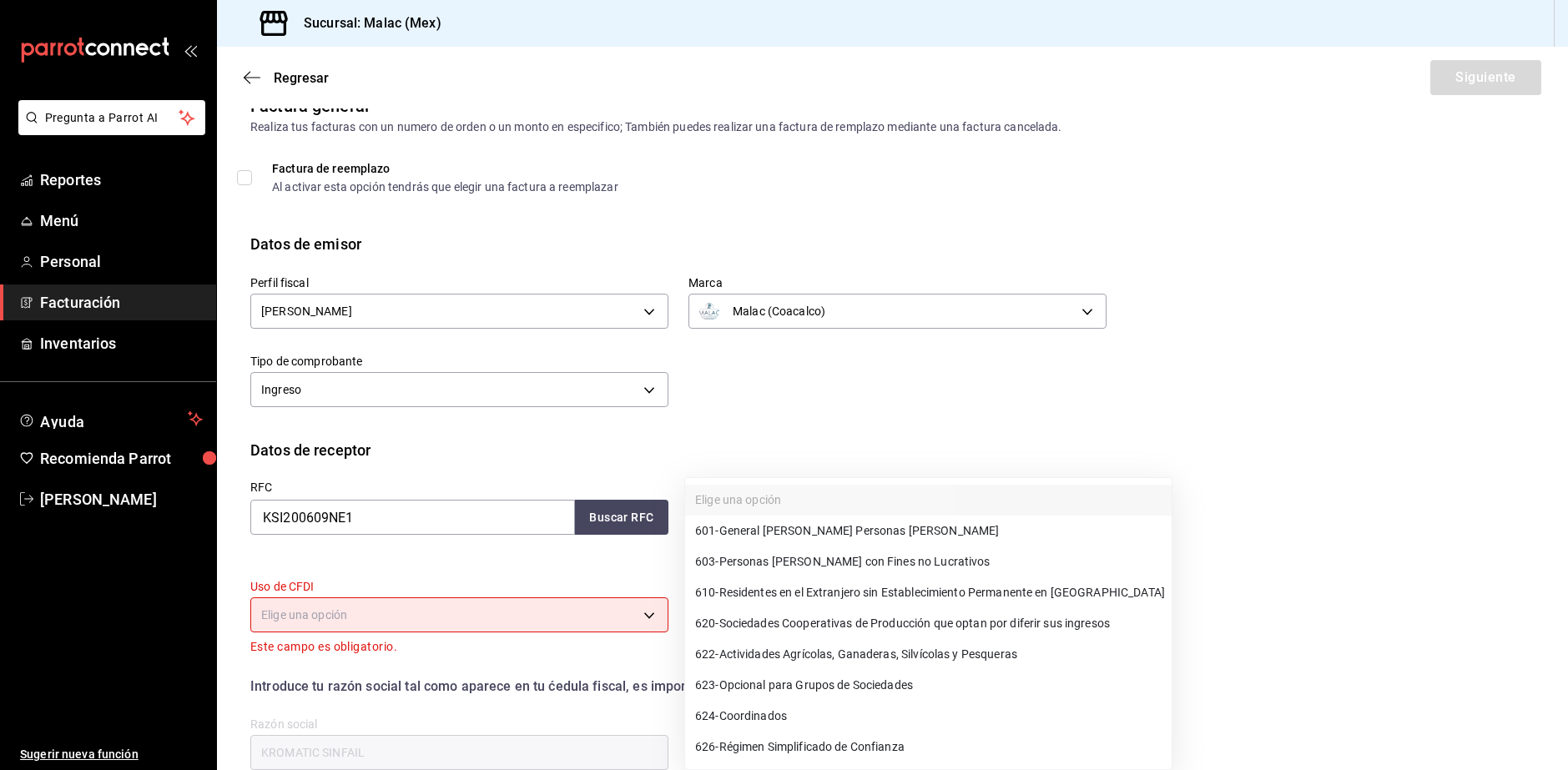
click at [890, 536] on span "601 - General [PERSON_NAME] Personas [PERSON_NAME]" at bounding box center [846, 531] width 303 height 17
type input "601"
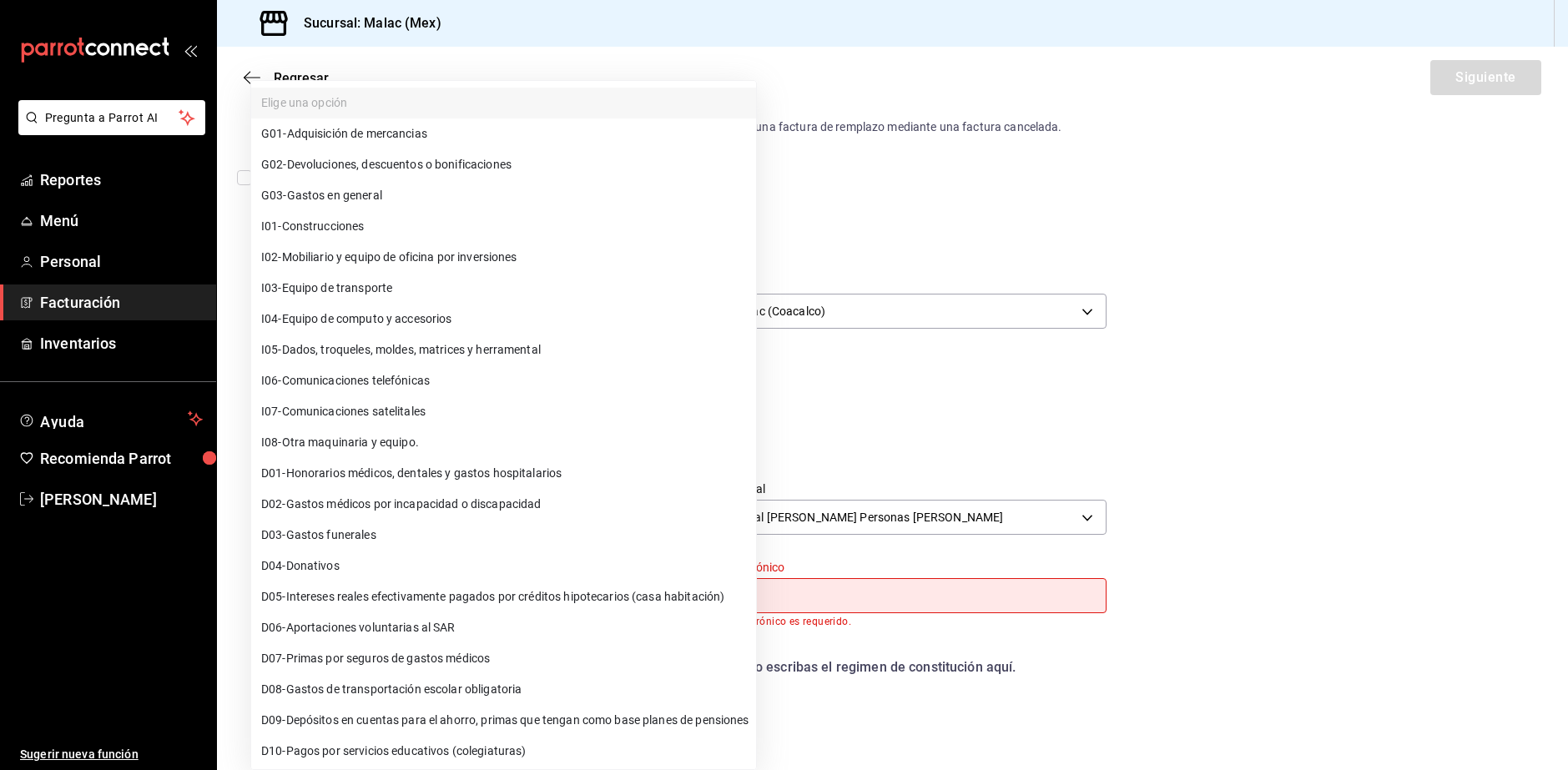
click at [541, 593] on body "Pregunta a Parrot AI Reportes Menú Personal Facturación Inventarios Ayuda Recom…" at bounding box center [784, 385] width 1568 height 770
click at [505, 190] on li "G03 - Gastos en general" at bounding box center [503, 196] width 504 height 31
type input "G03"
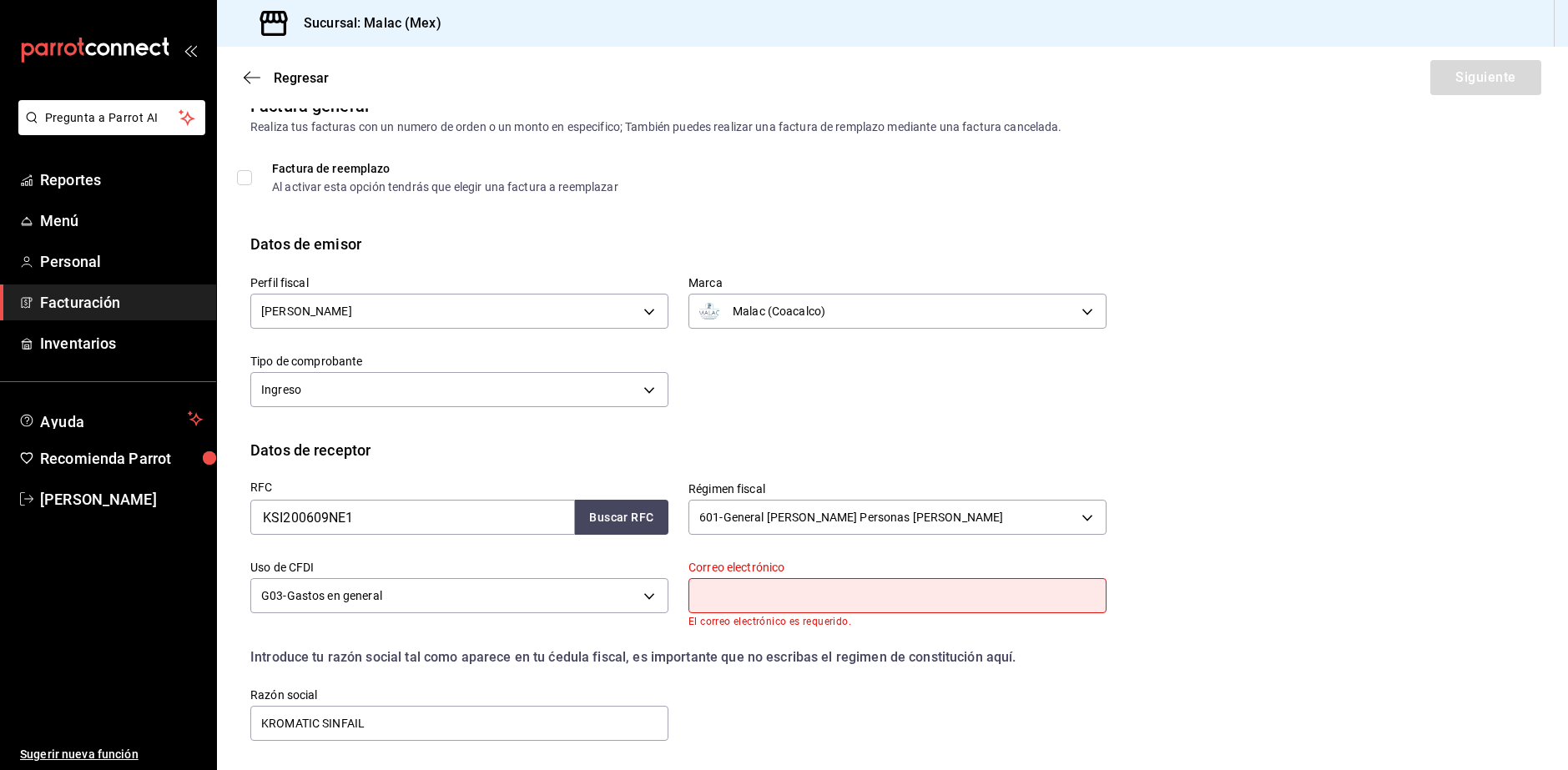
click at [968, 588] on input "text" at bounding box center [897, 595] width 418 height 35
click at [1261, 621] on div "RFC KSI200609NE1 Buscar RFC Régimen fiscal 601 - General [PERSON_NAME] Personas…" at bounding box center [892, 616] width 1284 height 309
drag, startPoint x: 982, startPoint y: 594, endPoint x: 992, endPoint y: 594, distance: 10.0
click at [983, 594] on input "text" at bounding box center [897, 595] width 418 height 35
type input "[EMAIL_ADDRESS][DOMAIN_NAME]"
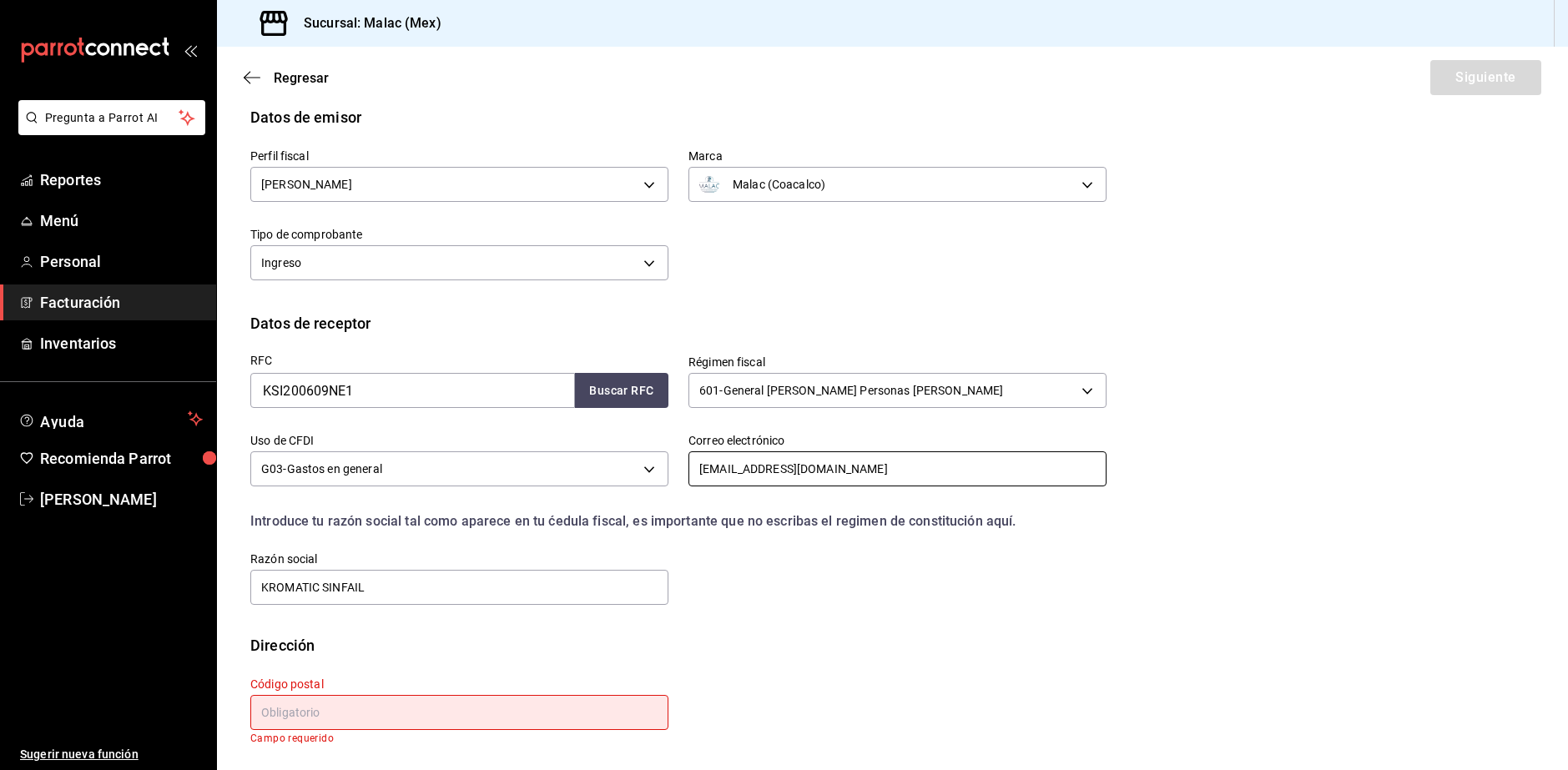
scroll to position [156, 0]
click at [449, 588] on input "KROMATIC SINFAIL" at bounding box center [459, 586] width 418 height 35
click at [315, 585] on input "KROMATIC SINFAIL" at bounding box center [459, 586] width 418 height 35
type input "KROMATIK SINFAIL"
click at [801, 468] on input "[EMAIL_ADDRESS][DOMAIN_NAME]" at bounding box center [897, 468] width 418 height 35
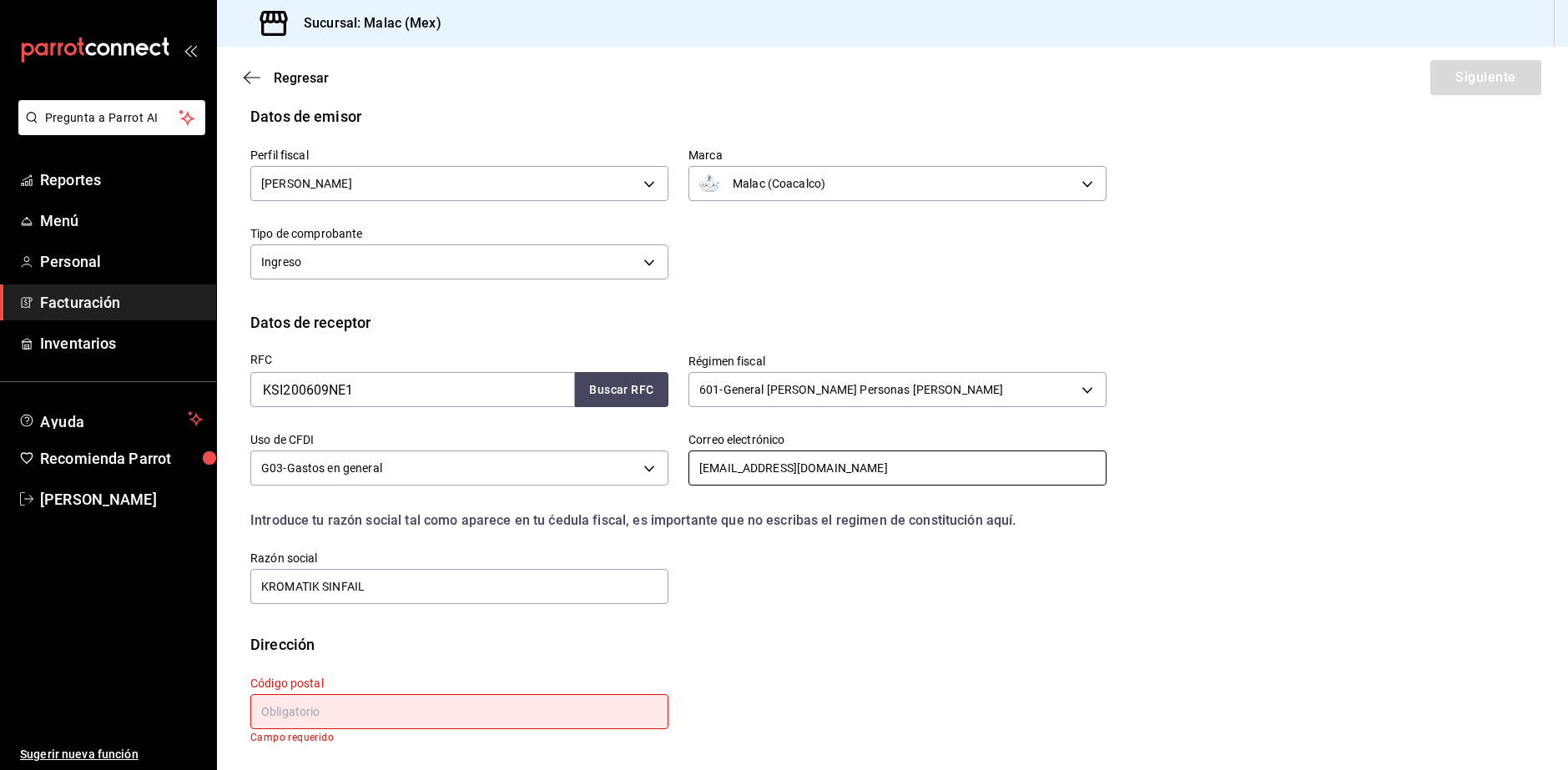
type input "[EMAIL_ADDRESS][DOMAIN_NAME]"
click at [523, 717] on input "text" at bounding box center [459, 711] width 418 height 35
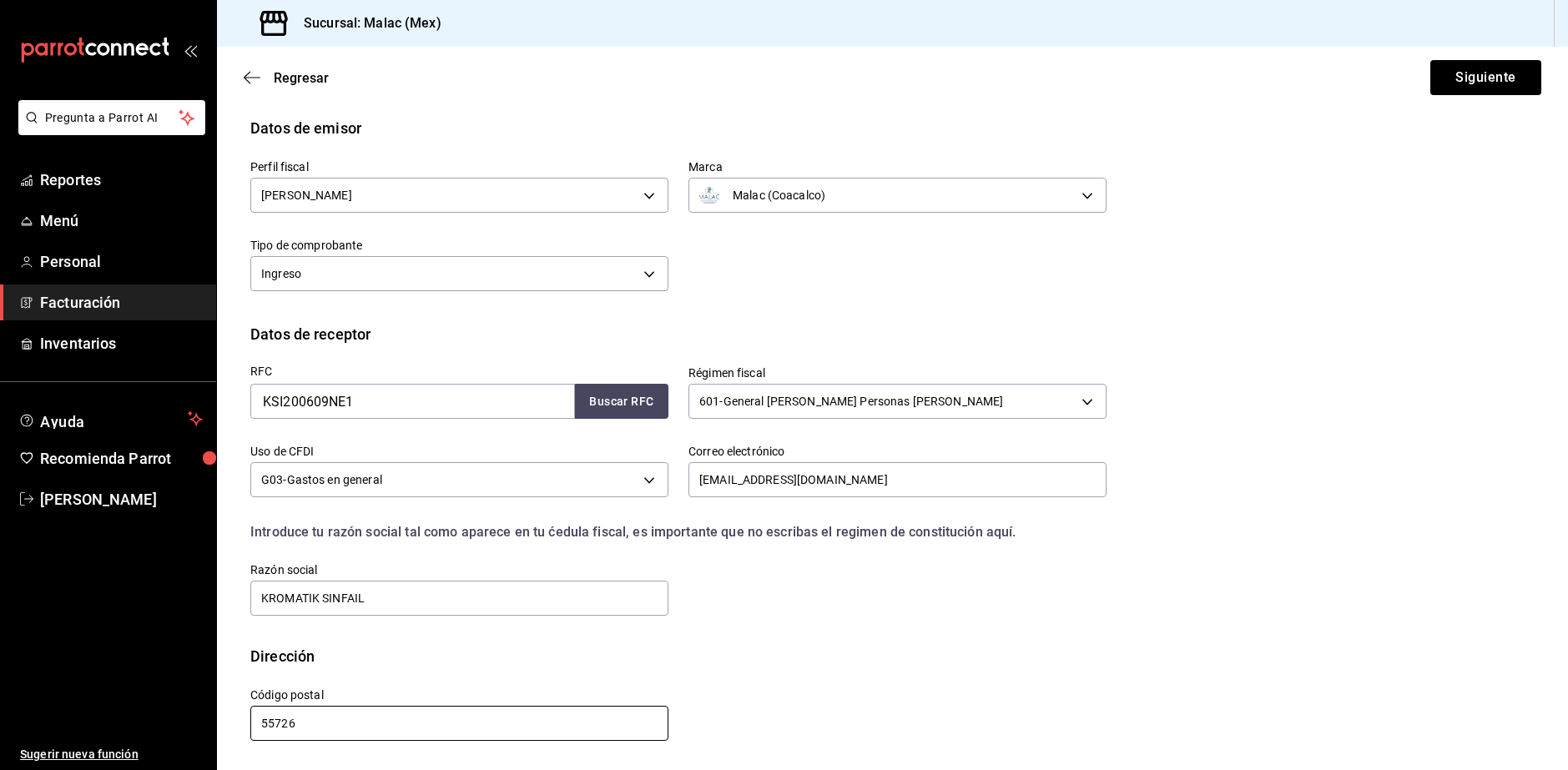
scroll to position [144, 0]
type input "55726"
click at [1462, 79] on button "Siguiente" at bounding box center [1485, 77] width 111 height 35
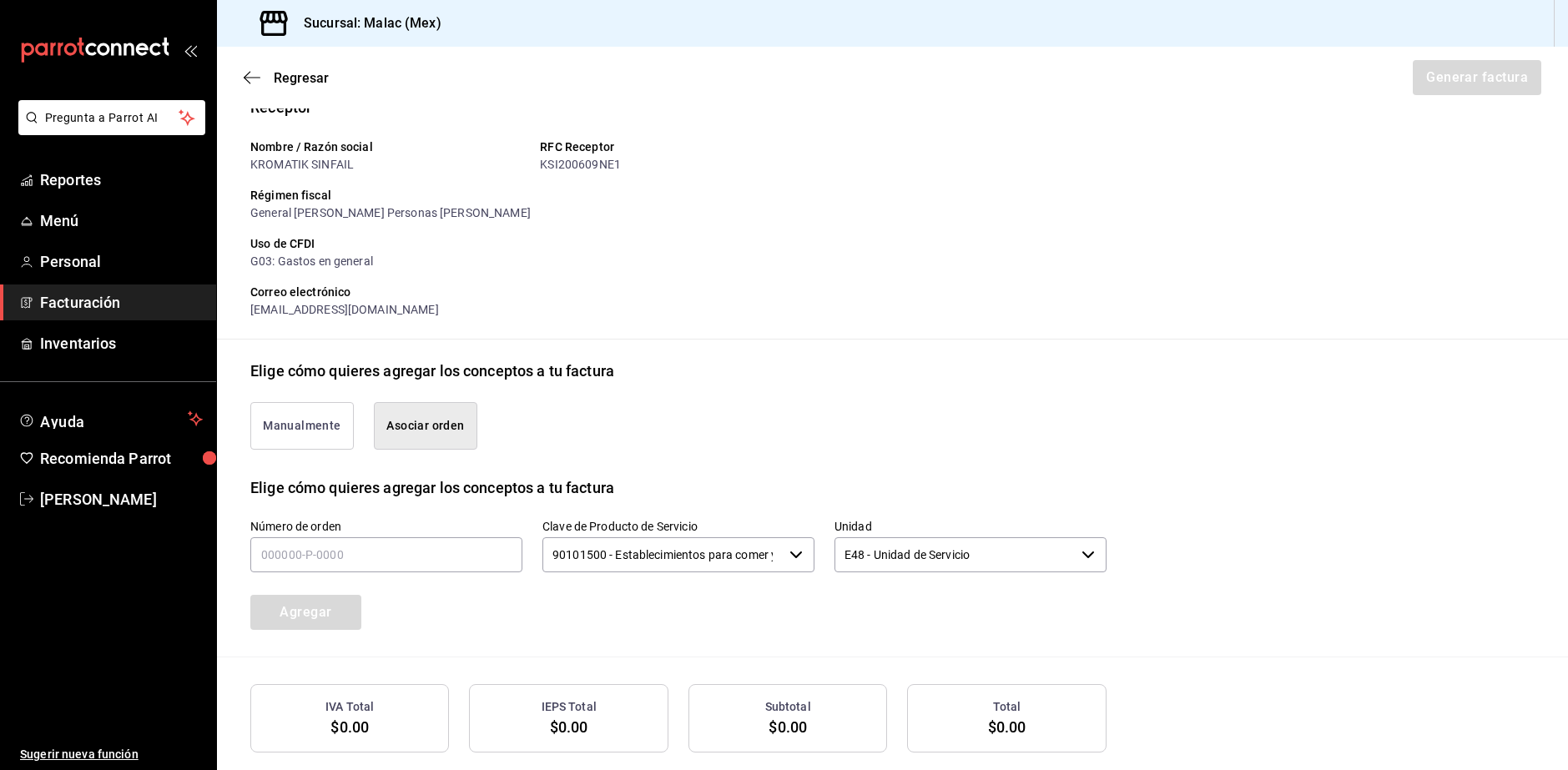
click at [420, 429] on button "Asociar orden" at bounding box center [425, 425] width 103 height 47
click at [409, 558] on input "text" at bounding box center [386, 555] width 272 height 35
type input "160825-p-0005"
click at [292, 610] on button "Agregar" at bounding box center [305, 613] width 111 height 35
click at [1454, 79] on button "Generar factura" at bounding box center [1475, 77] width 130 height 35
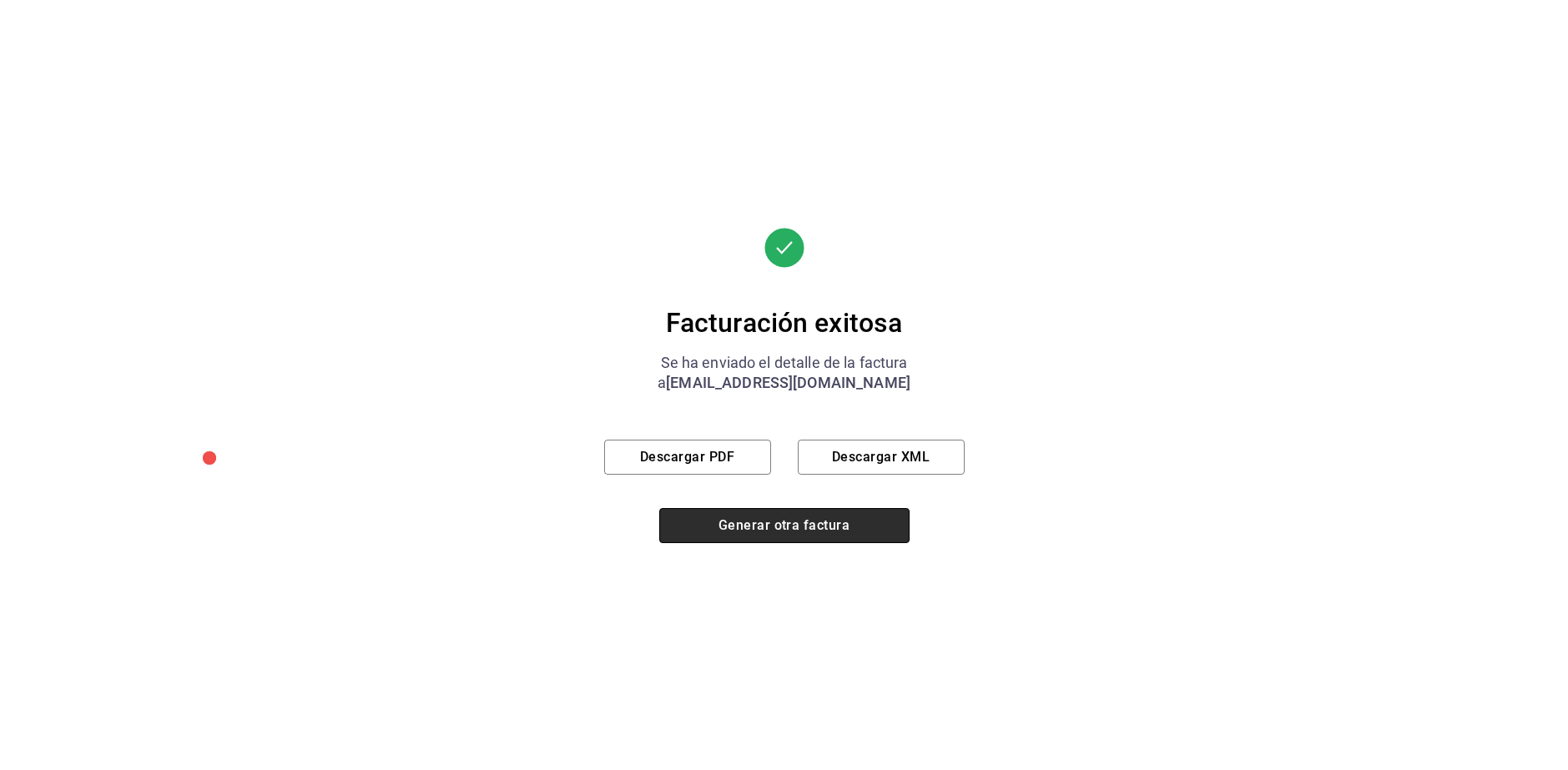
click at [807, 533] on button "Generar otra factura" at bounding box center [784, 526] width 250 height 35
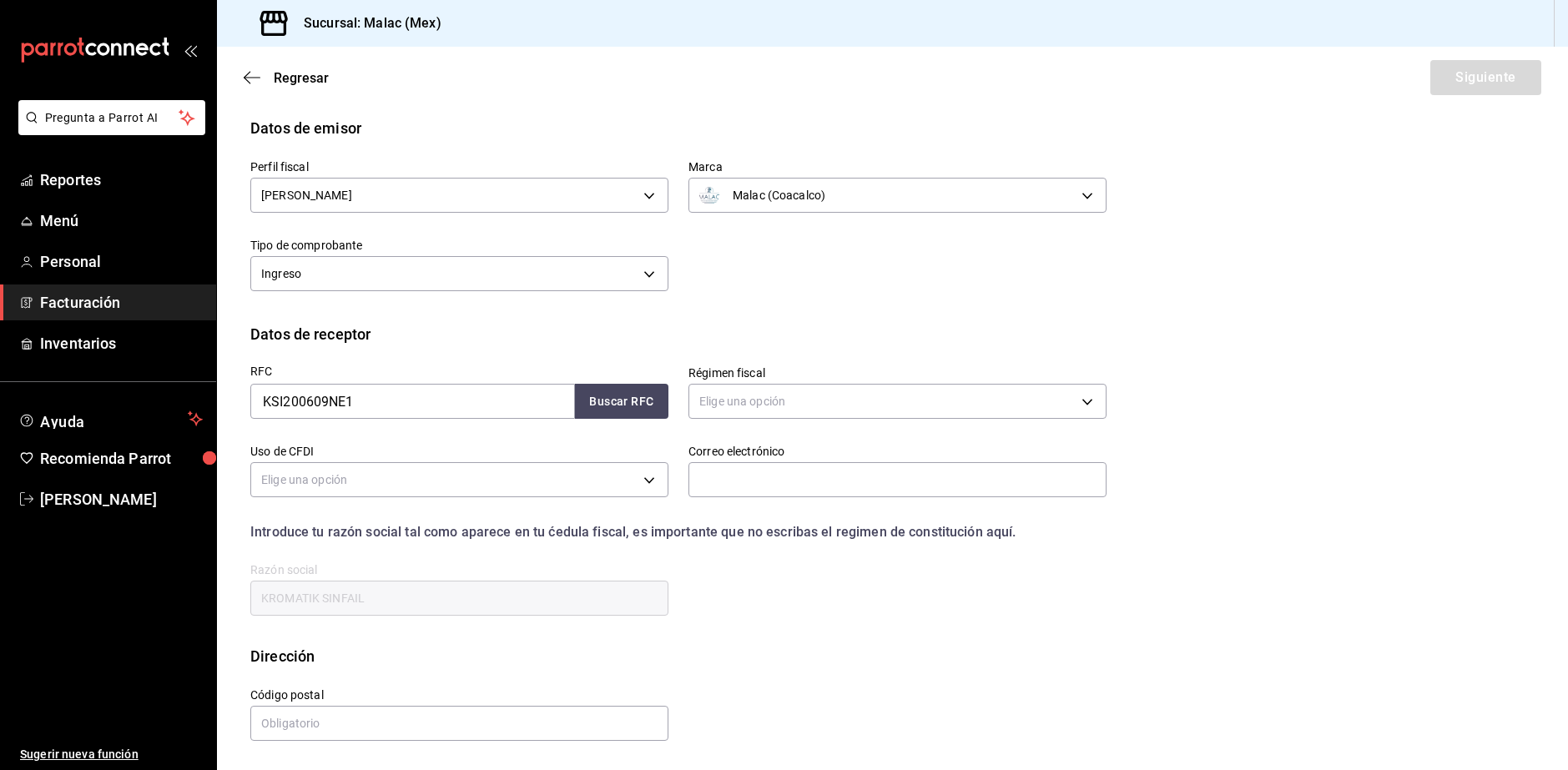
scroll to position [28, 0]
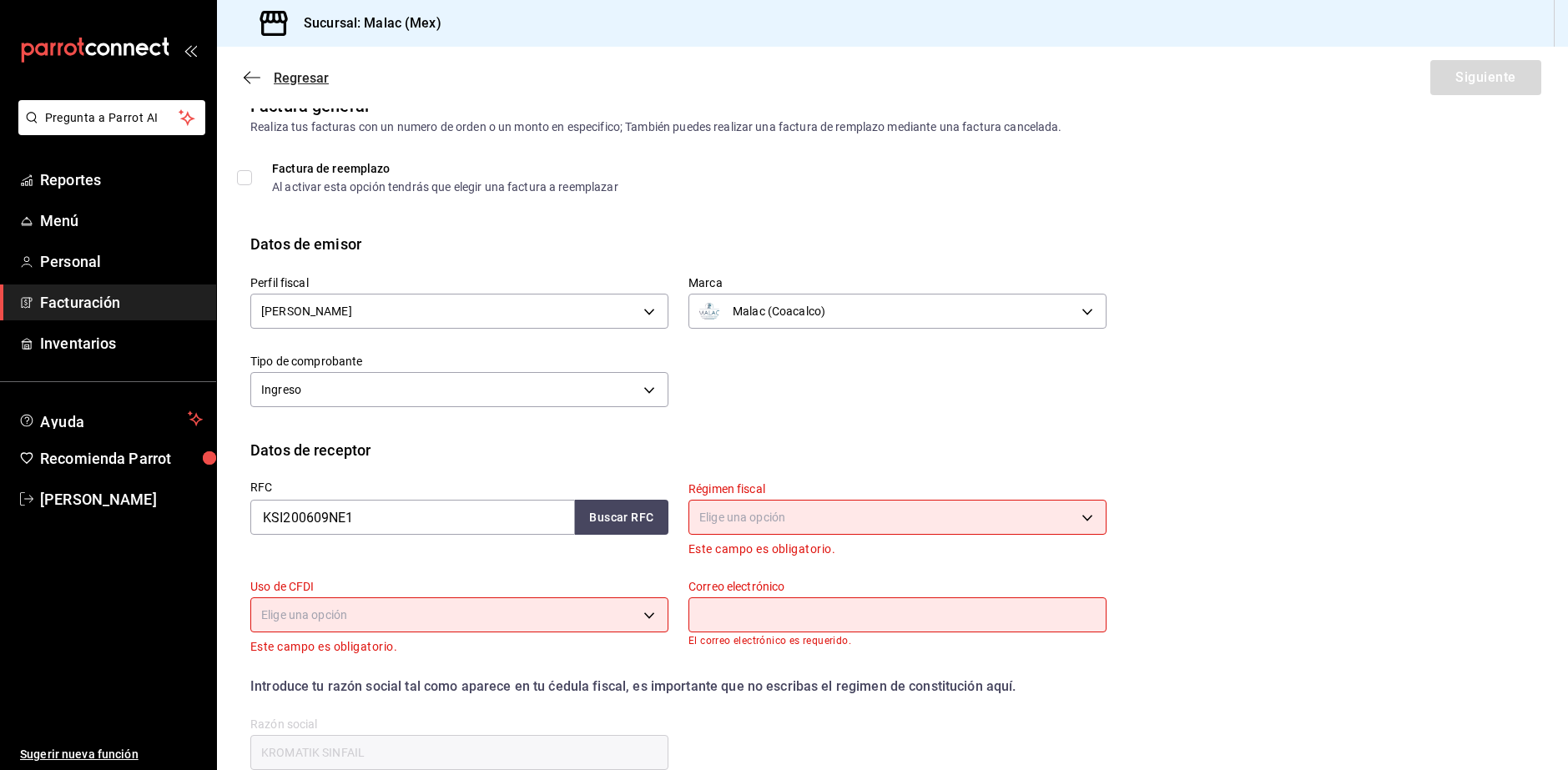
click at [307, 80] on span "Regresar" at bounding box center [300, 78] width 55 height 15
